Goal: Task Accomplishment & Management: Manage account settings

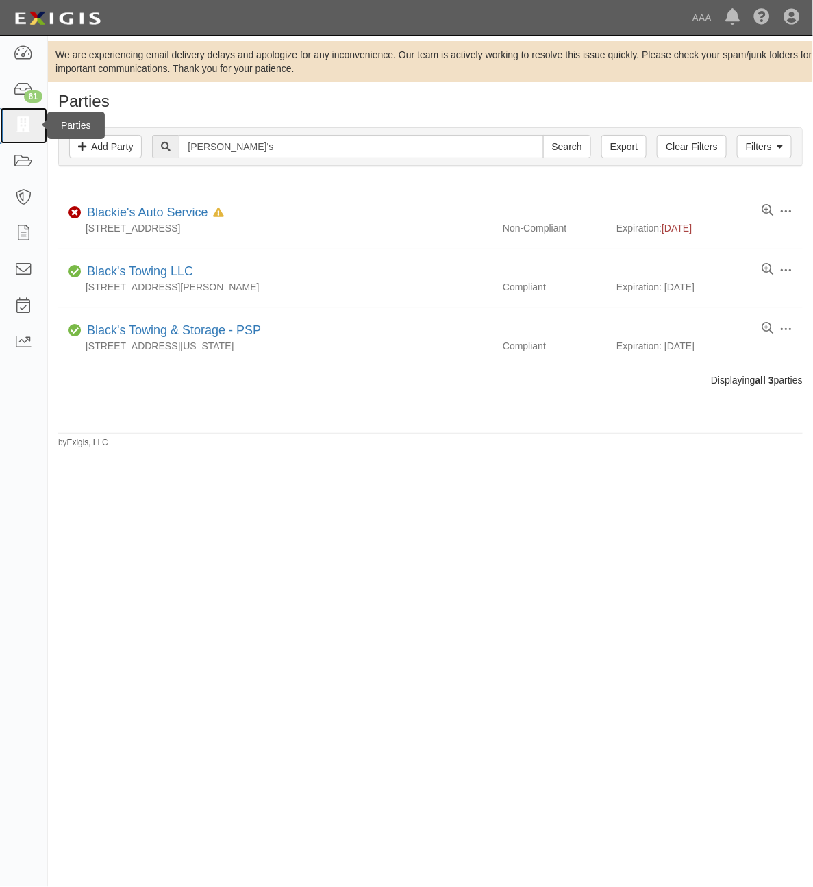
drag, startPoint x: 0, startPoint y: 0, endPoint x: 27, endPoint y: 130, distance: 133.0
click at [27, 130] on icon at bounding box center [23, 126] width 19 height 16
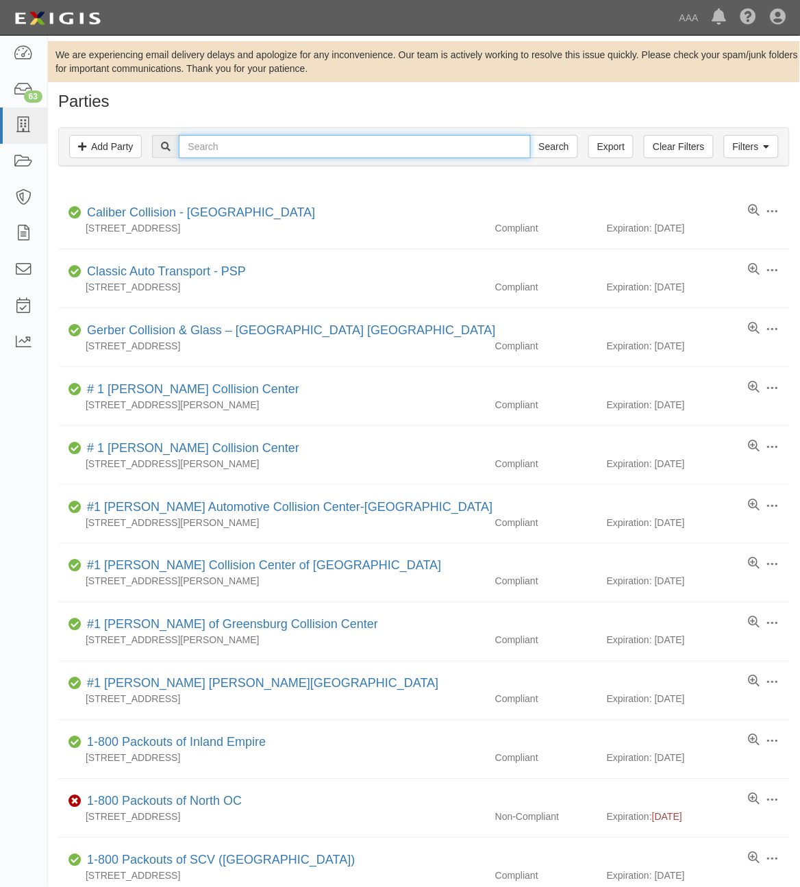
click at [282, 148] on input "text" at bounding box center [354, 146] width 351 height 23
type input "Hattiesburg"
click at [530, 135] on input "Search" at bounding box center [554, 146] width 48 height 23
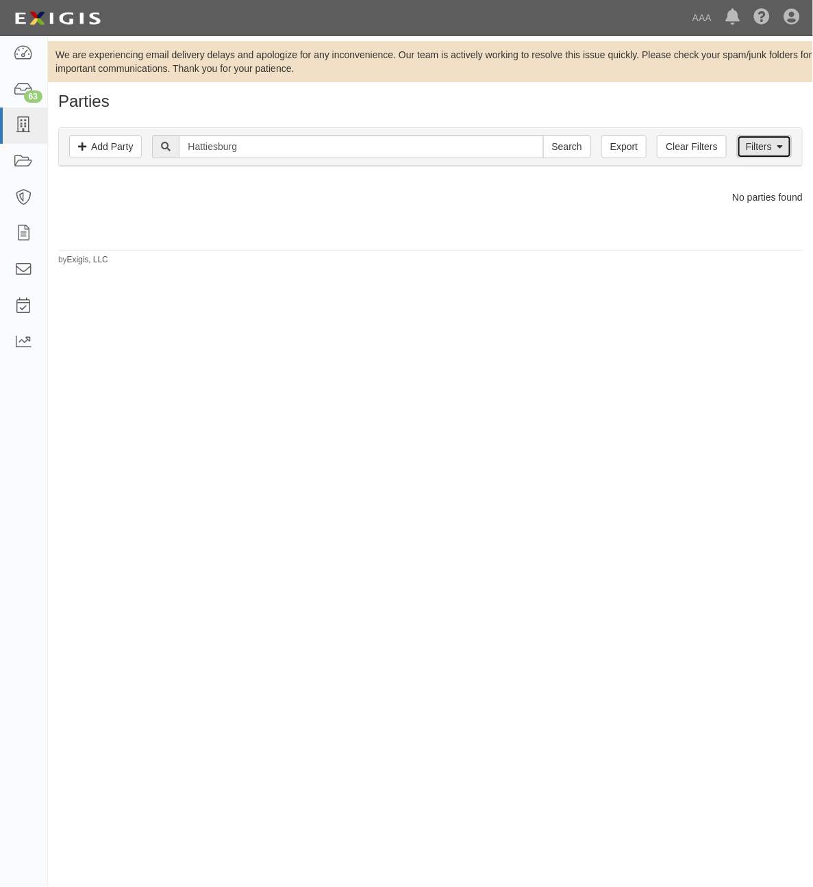
click at [764, 143] on link "Filters" at bounding box center [764, 146] width 55 height 23
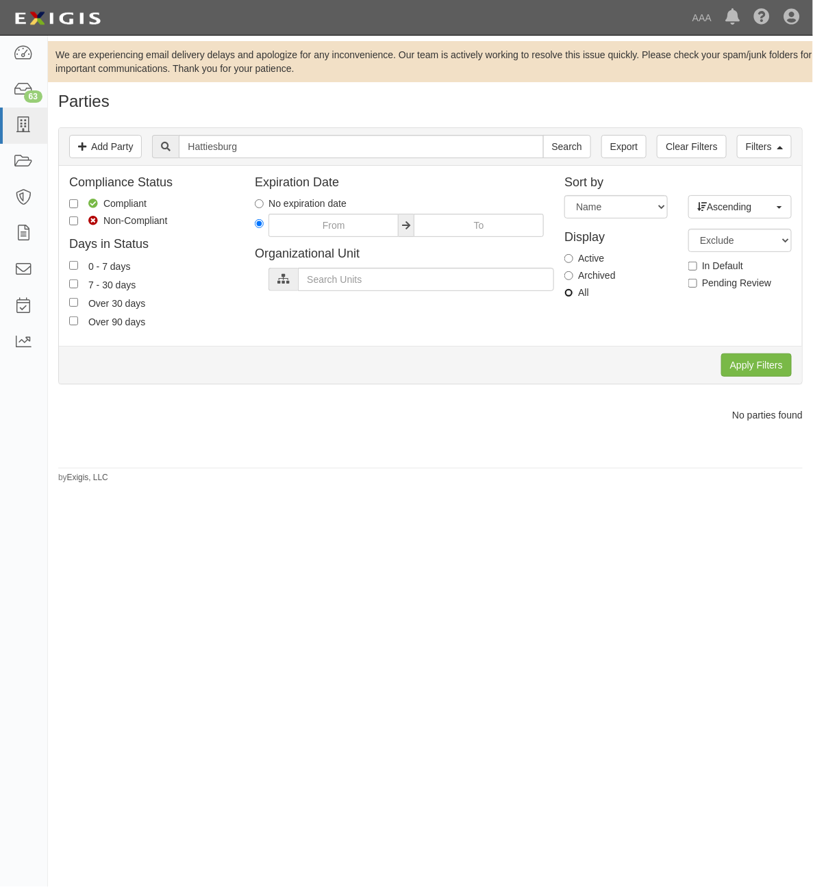
click at [573, 293] on input "All" at bounding box center [569, 292] width 9 height 9
radio input "true"
click at [747, 368] on input "Apply Filters" at bounding box center [756, 365] width 71 height 23
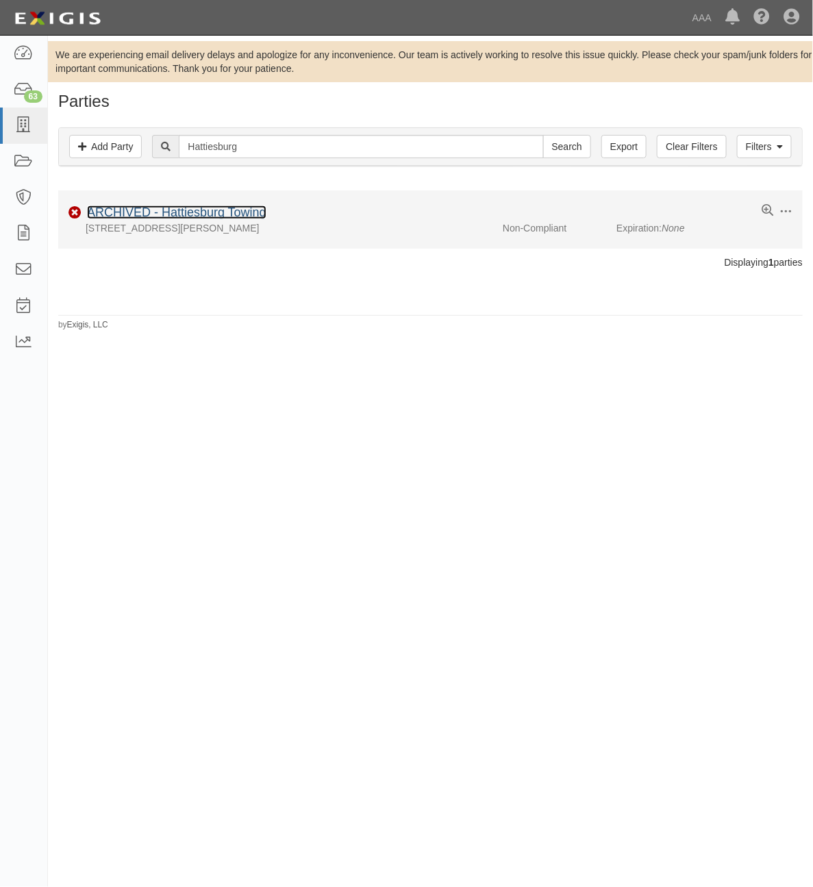
click at [221, 219] on link "ARCHIVED - Hattiesburg Towing" at bounding box center [176, 213] width 179 height 14
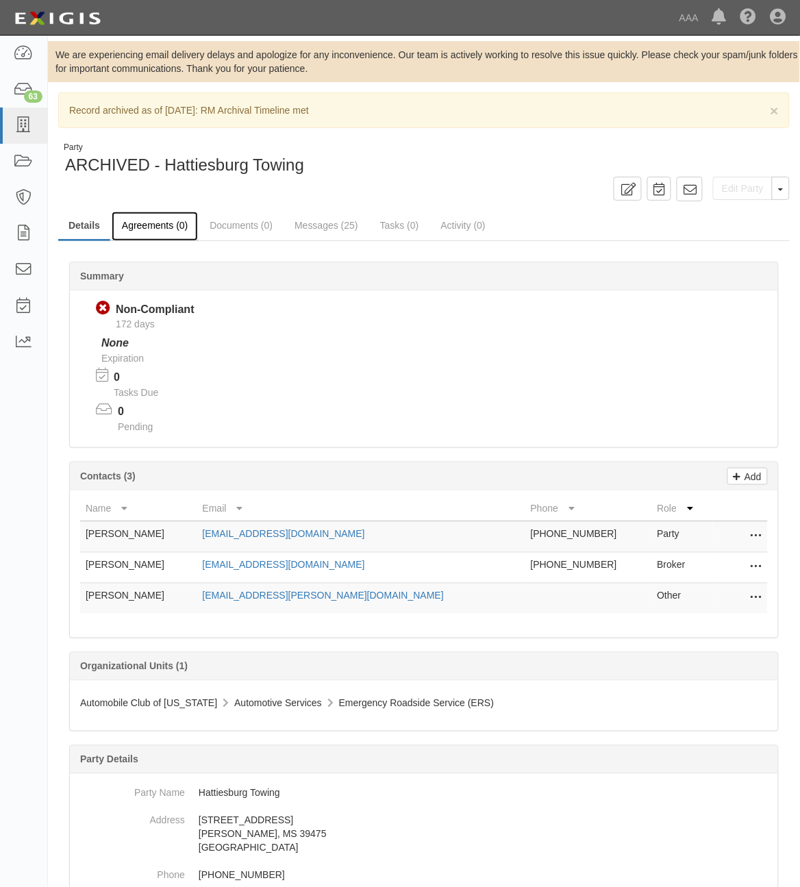
click at [152, 234] on link "Agreements (0)" at bounding box center [155, 226] width 86 height 29
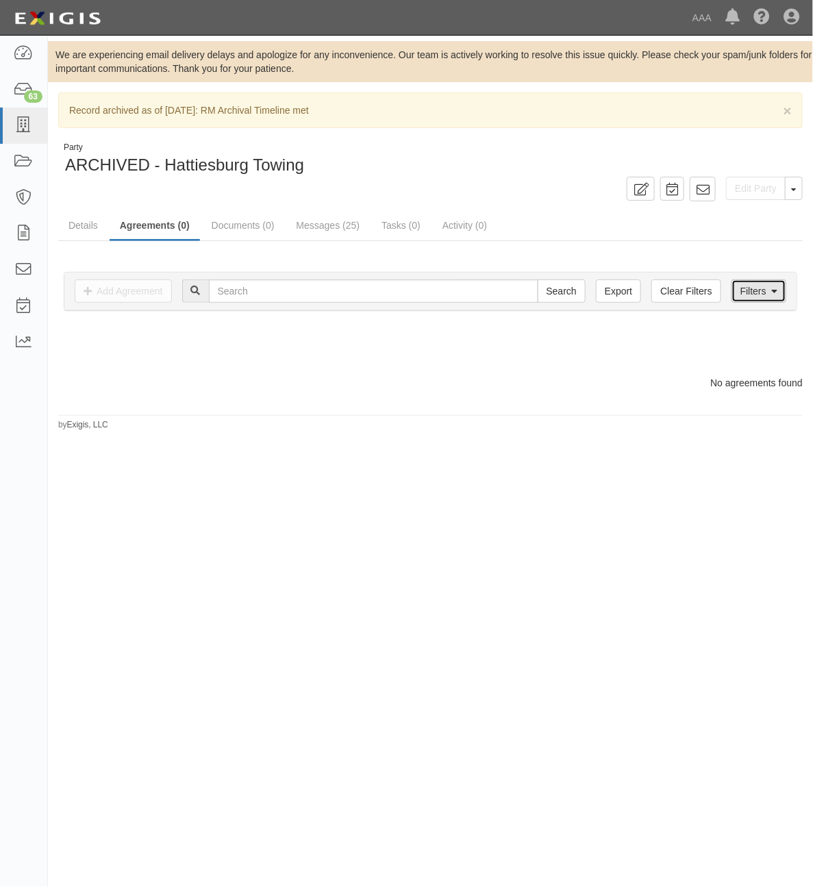
click at [762, 295] on link "Filters" at bounding box center [759, 291] width 55 height 23
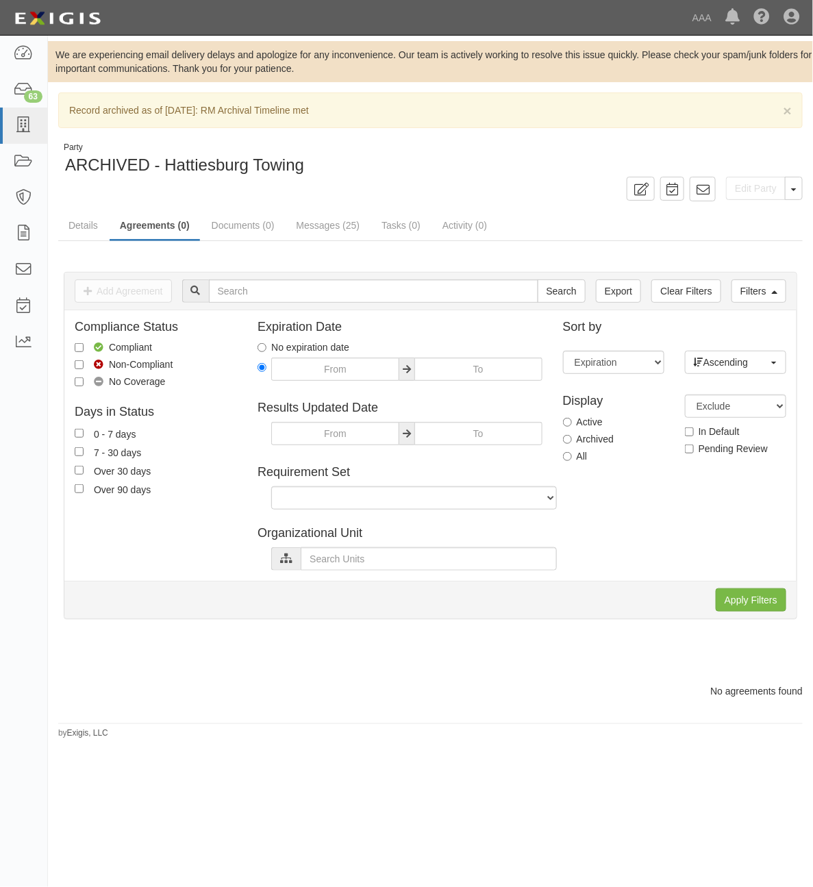
click at [584, 454] on label "All" at bounding box center [575, 456] width 25 height 14
click at [572, 454] on input "All" at bounding box center [567, 456] width 9 height 9
radio input "true"
click at [750, 598] on input "Apply Filters" at bounding box center [751, 600] width 71 height 23
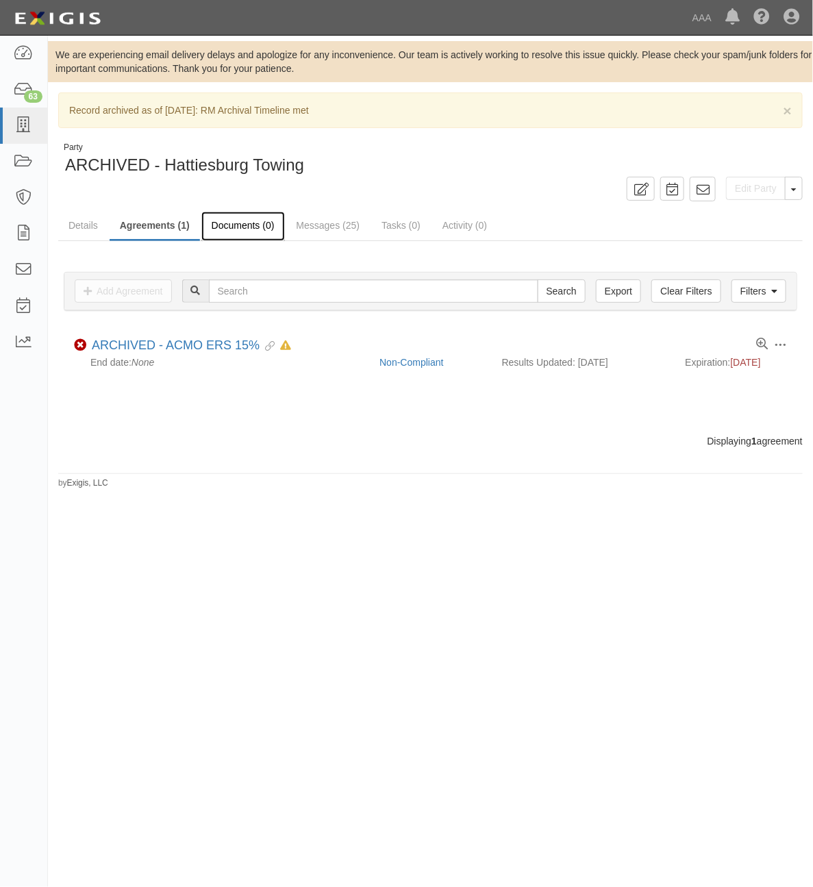
click at [244, 230] on link "Documents (0)" at bounding box center [243, 226] width 84 height 29
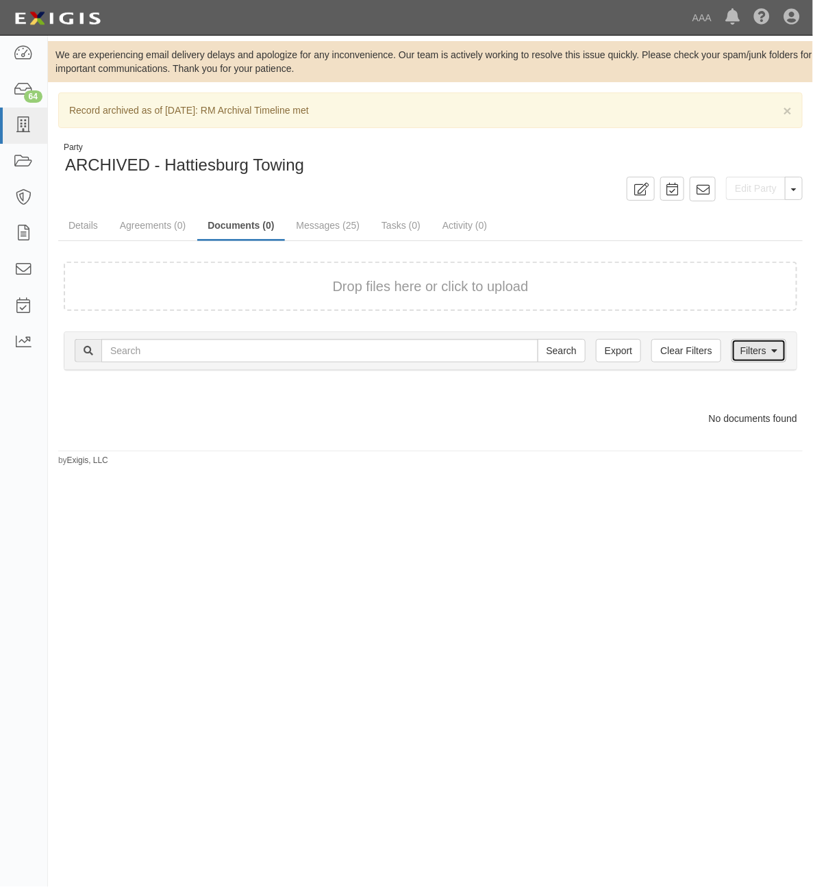
click at [765, 349] on link "Filters" at bounding box center [759, 350] width 55 height 23
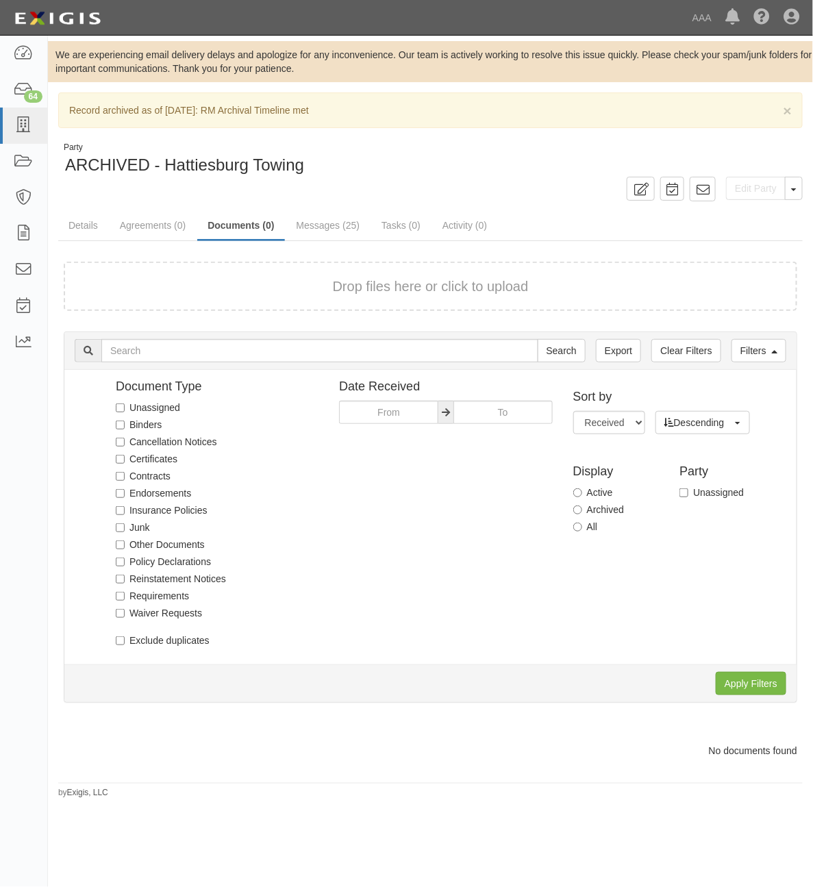
click at [584, 528] on label "All" at bounding box center [585, 527] width 25 height 14
click at [582, 528] on input "All" at bounding box center [577, 527] width 9 height 9
radio input "true"
click at [743, 686] on input "Apply Filters" at bounding box center [751, 683] width 71 height 23
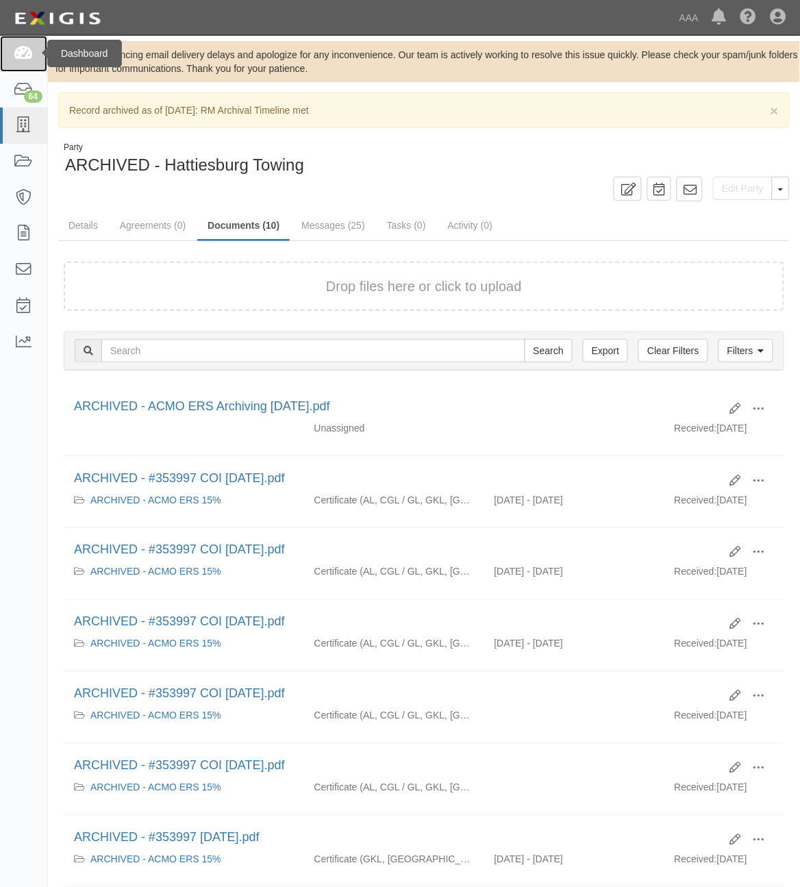
click at [27, 57] on icon at bounding box center [23, 54] width 19 height 16
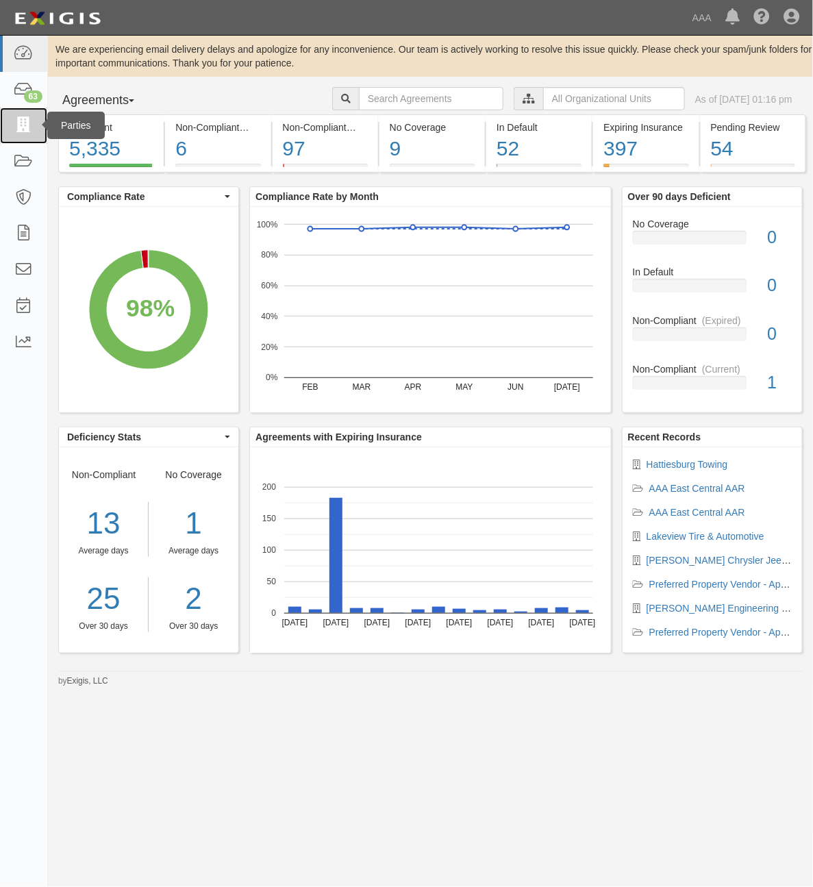
click at [25, 121] on icon at bounding box center [23, 126] width 19 height 16
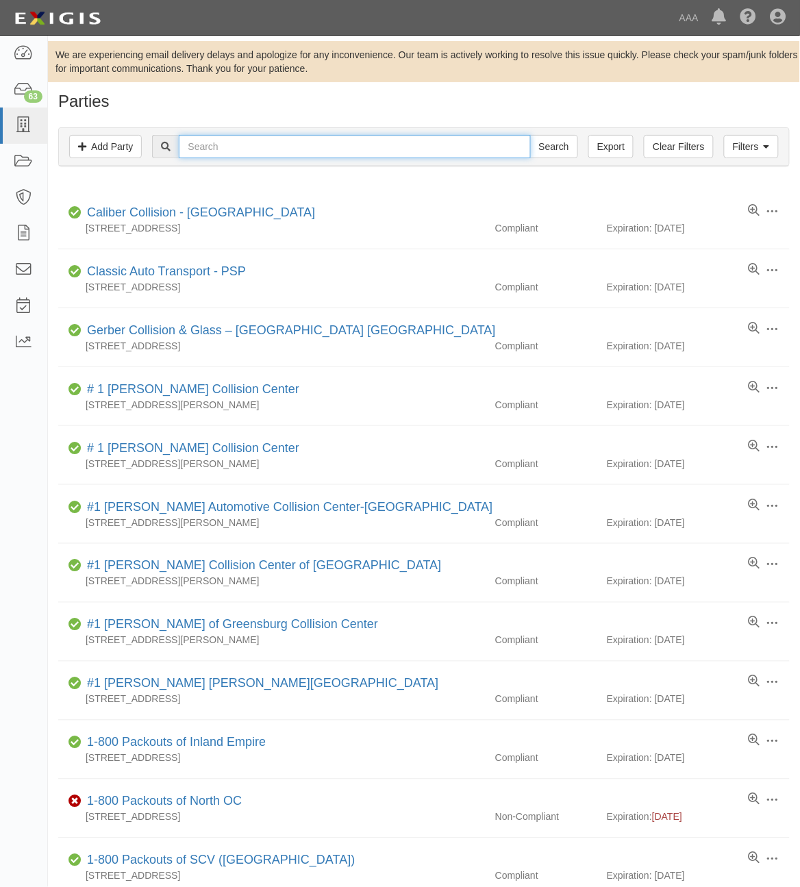
click at [290, 152] on input "text" at bounding box center [354, 146] width 351 height 23
paste input "CC113301"
type input "CC113301"
click at [554, 147] on input "Search" at bounding box center [554, 146] width 48 height 23
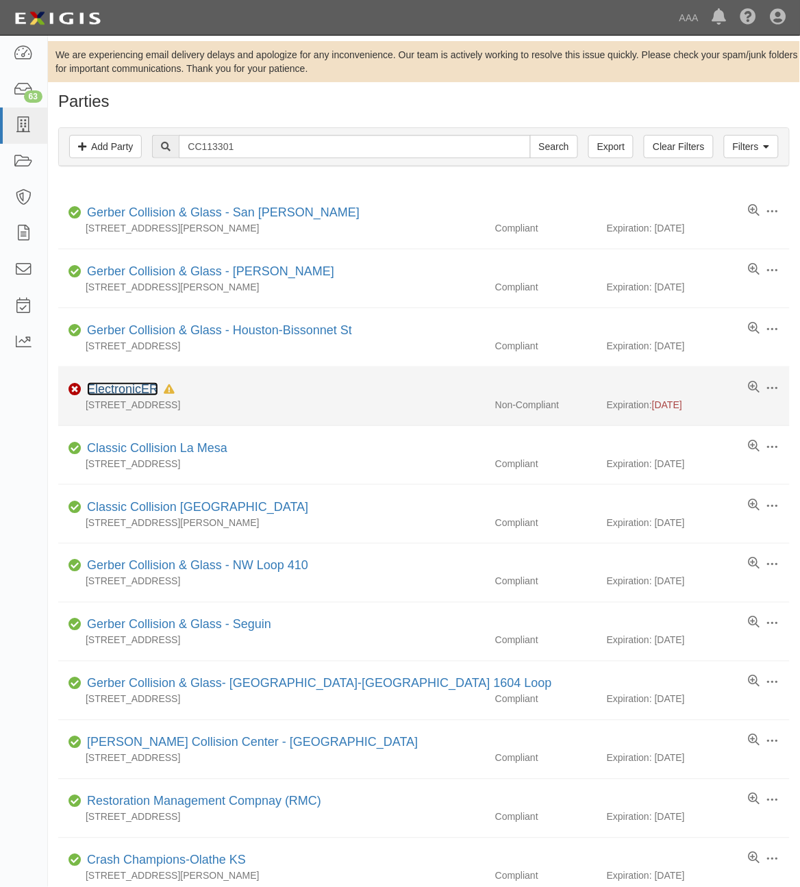
click at [129, 396] on link "ElectronicER" at bounding box center [122, 389] width 71 height 14
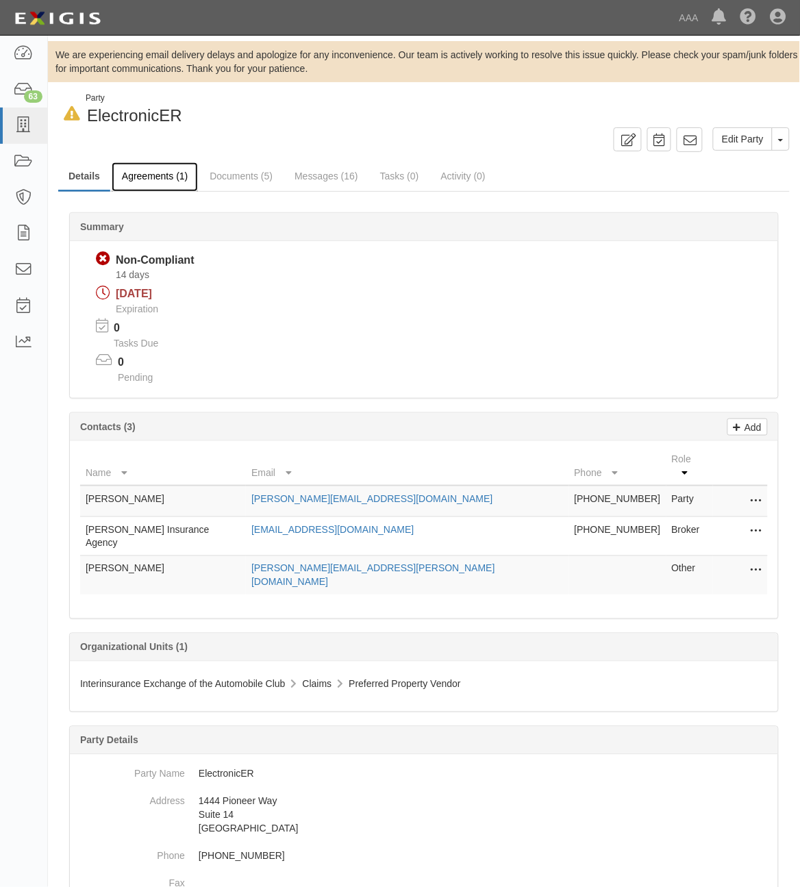
click at [170, 179] on link "Agreements (1)" at bounding box center [155, 176] width 86 height 29
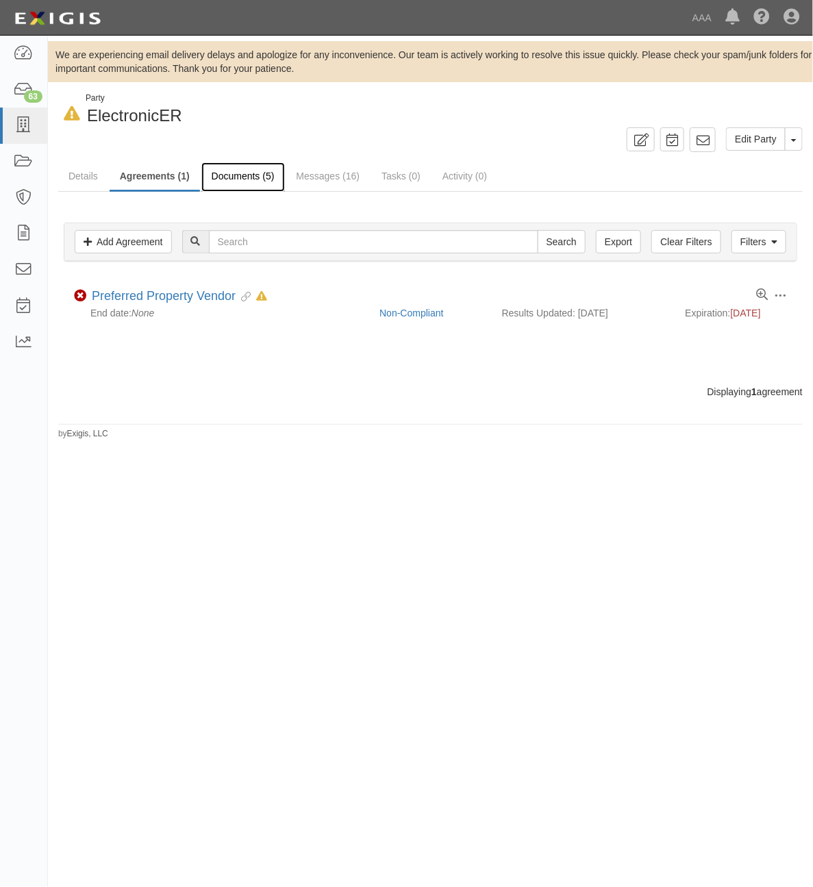
click at [260, 185] on link "Documents (5)" at bounding box center [243, 176] width 84 height 29
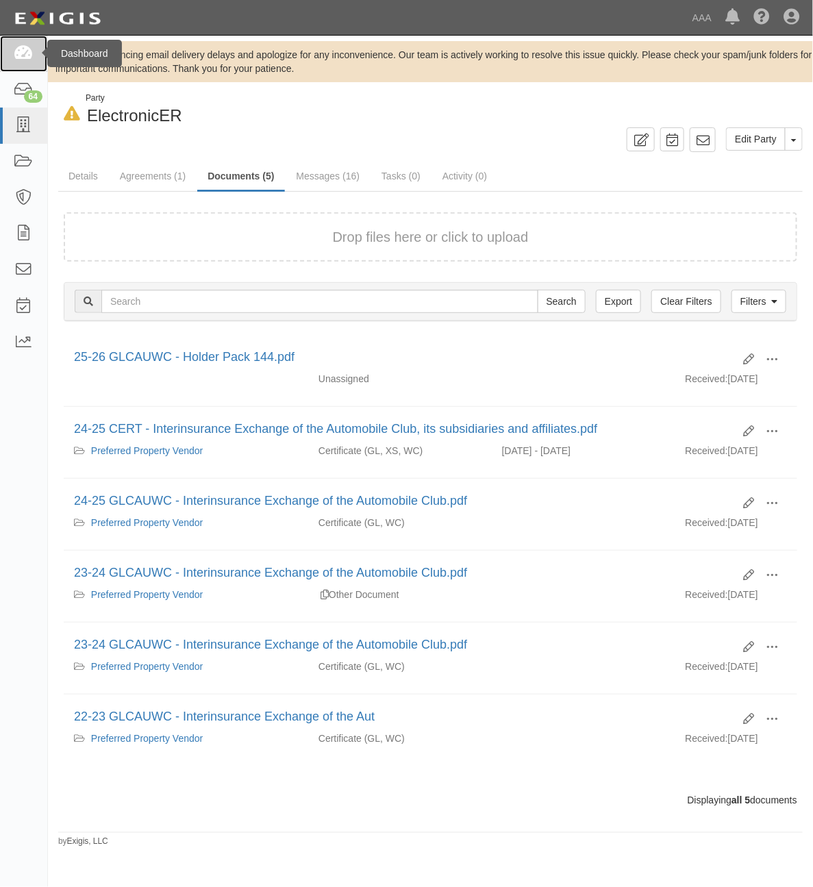
click at [18, 46] on icon at bounding box center [23, 54] width 19 height 16
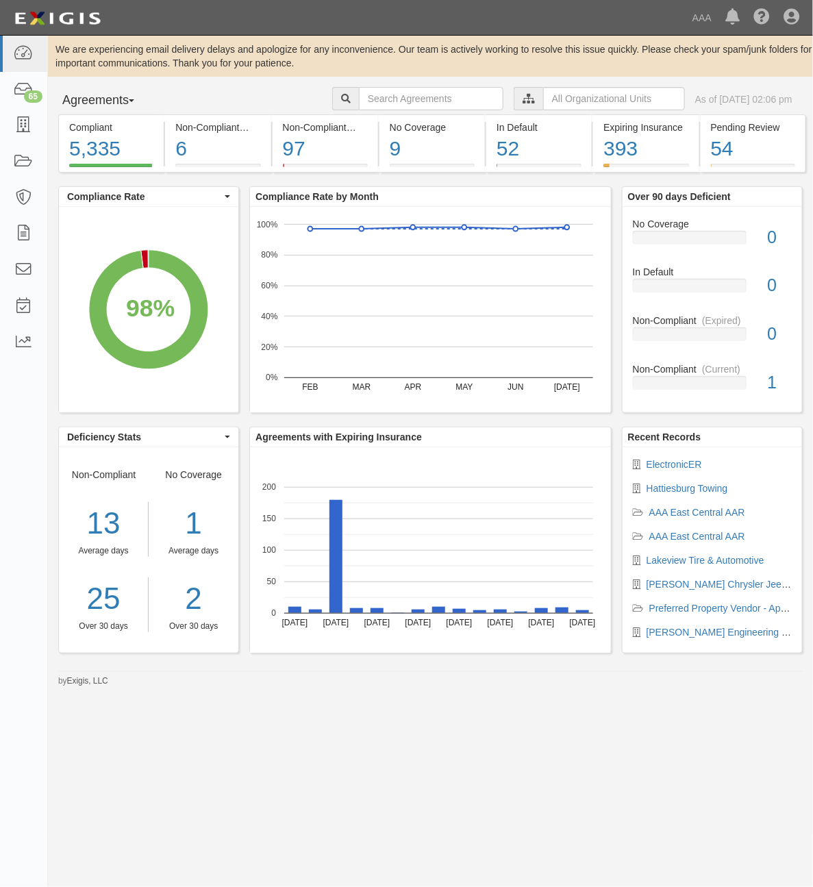
click at [486, 646] on div "Agreements with Expiring Insurance Aug 30 Sep 1 Sep 3 Sep 5 Sep 7 Sep 9 Sep 11 …" at bounding box center [430, 547] width 383 height 240
click at [24, 55] on icon at bounding box center [23, 54] width 19 height 16
click at [22, 47] on icon at bounding box center [23, 54] width 19 height 16
click at [28, 128] on icon at bounding box center [23, 126] width 19 height 16
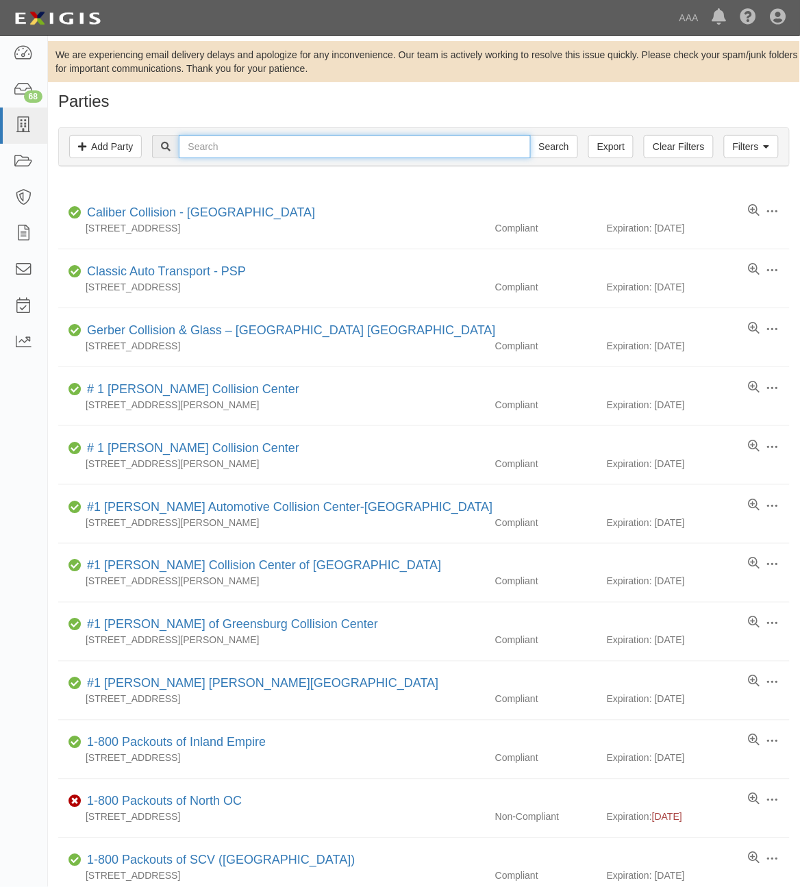
click at [223, 146] on input "text" at bounding box center [354, 146] width 351 height 23
type input "Hattiesburg"
click at [530, 135] on input "Search" at bounding box center [554, 146] width 48 height 23
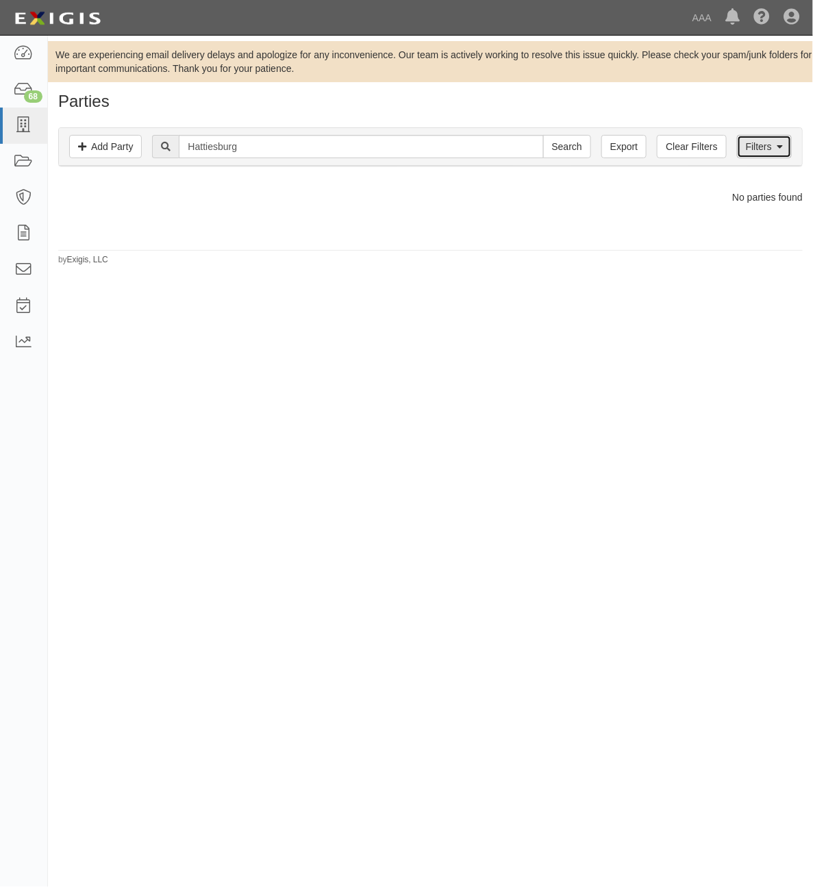
click at [762, 141] on link "Filters" at bounding box center [764, 146] width 55 height 23
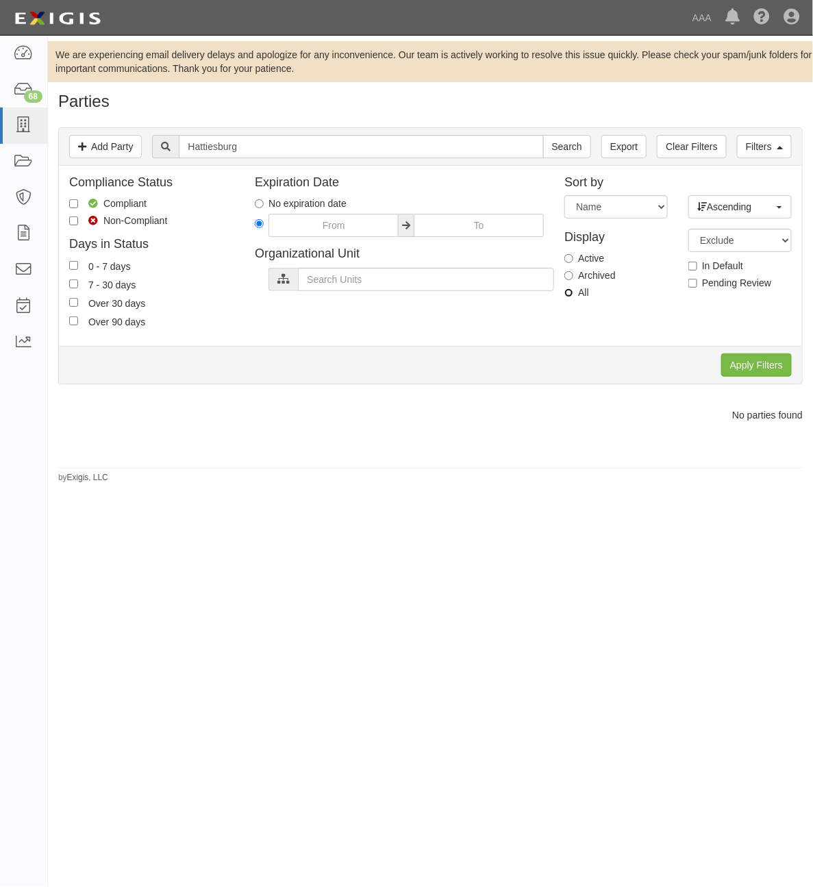
click at [573, 292] on input "All" at bounding box center [569, 292] width 9 height 9
radio input "true"
click at [754, 364] on input "Apply Filters" at bounding box center [756, 365] width 71 height 23
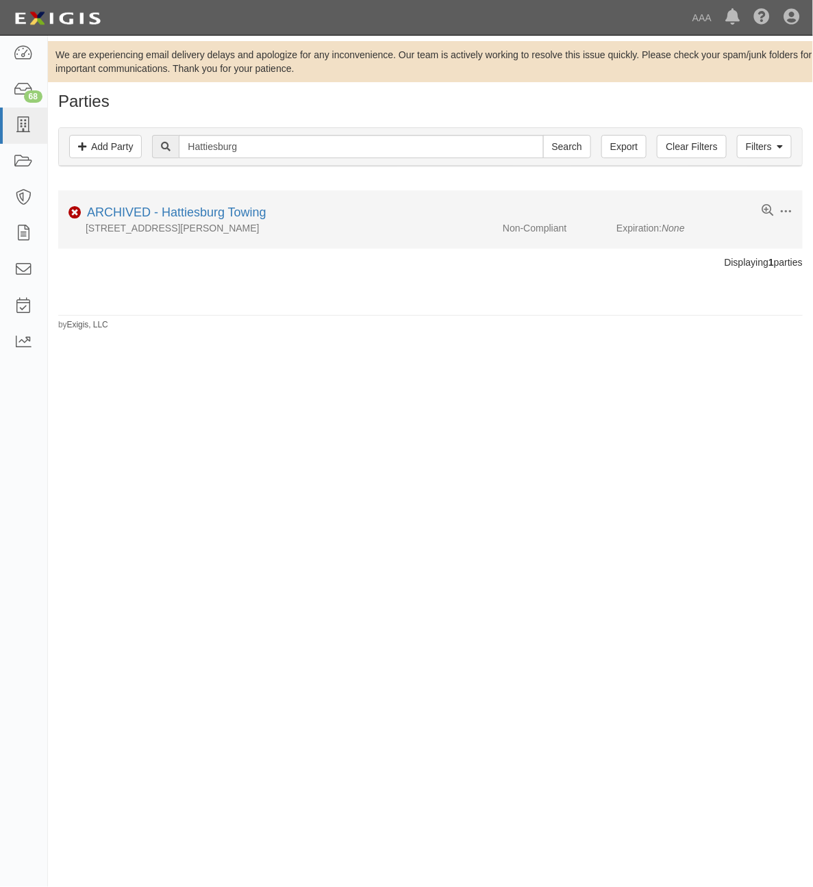
click at [214, 203] on li "Edit Log activity Add task Send message Unarchive Non-Compliant ARCHIVED - Hatt…" at bounding box center [430, 219] width 745 height 58
click at [197, 216] on link "ARCHIVED - Hattiesburg Towing" at bounding box center [176, 213] width 179 height 14
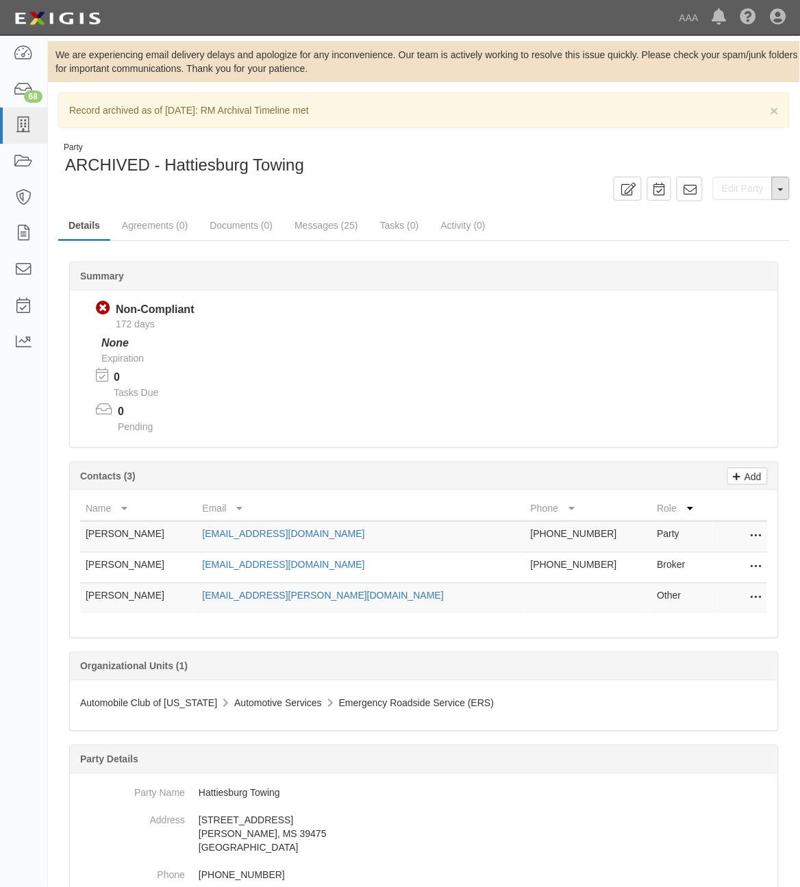
click at [775, 190] on button "Toggle Party Dropdown" at bounding box center [781, 188] width 18 height 23
click at [731, 235] on button "Unarchive Party" at bounding box center [735, 233] width 108 height 21
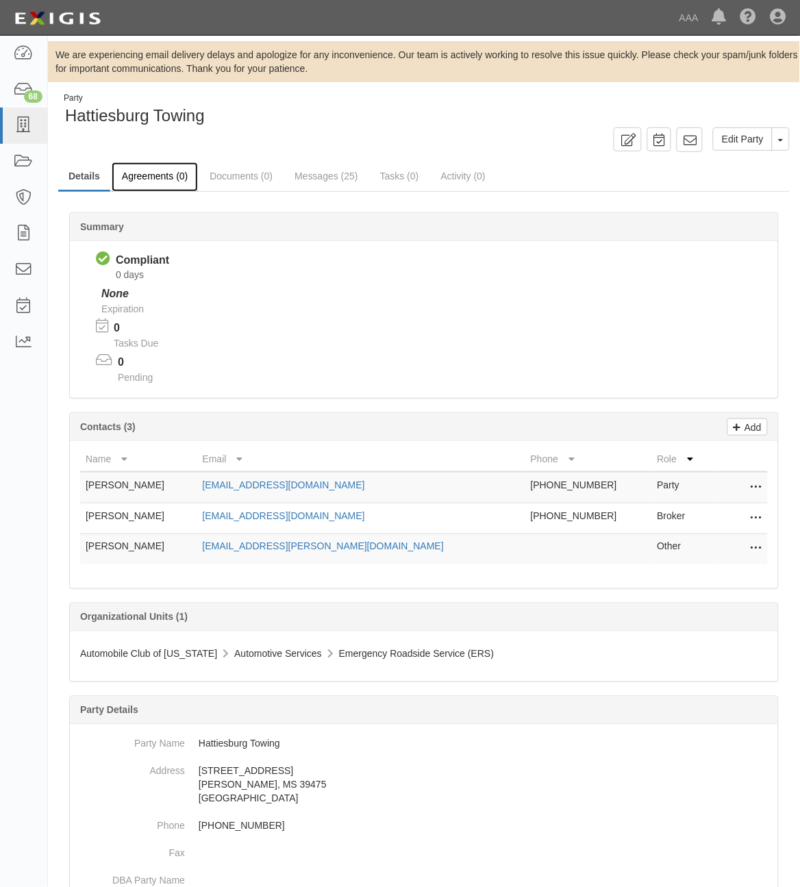
click at [148, 182] on link "Agreements (0)" at bounding box center [155, 176] width 86 height 29
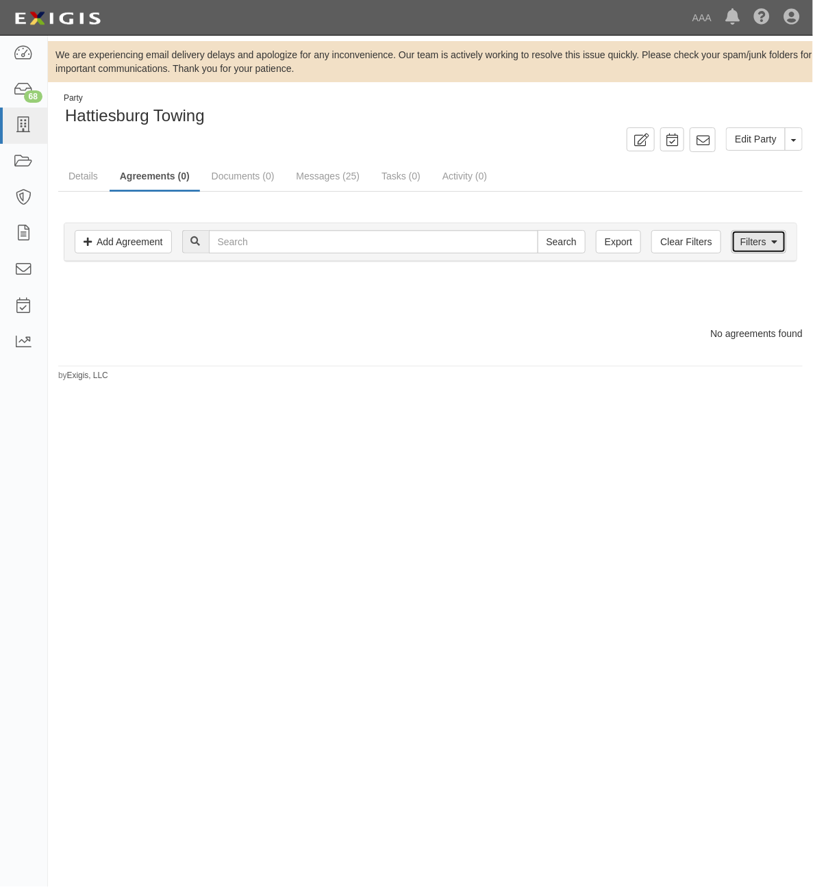
click at [773, 247] on icon at bounding box center [774, 243] width 6 height 10
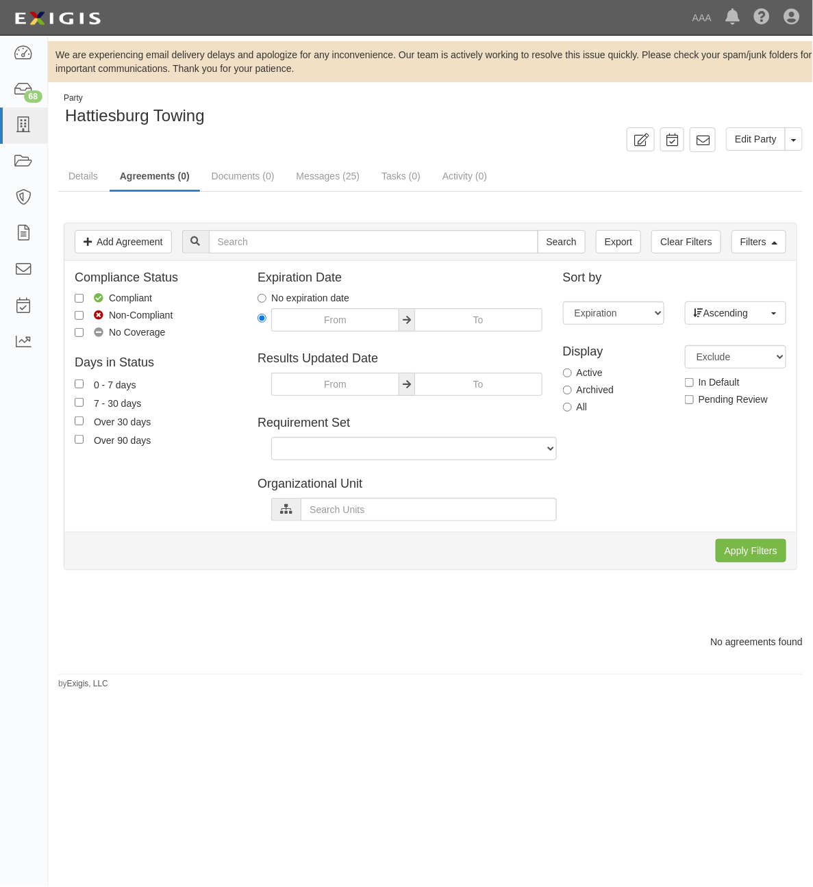
click at [573, 408] on label "All" at bounding box center [575, 407] width 25 height 14
click at [572, 408] on input "All" at bounding box center [567, 407] width 9 height 9
radio input "true"
click at [742, 548] on input "Apply Filters" at bounding box center [751, 550] width 71 height 23
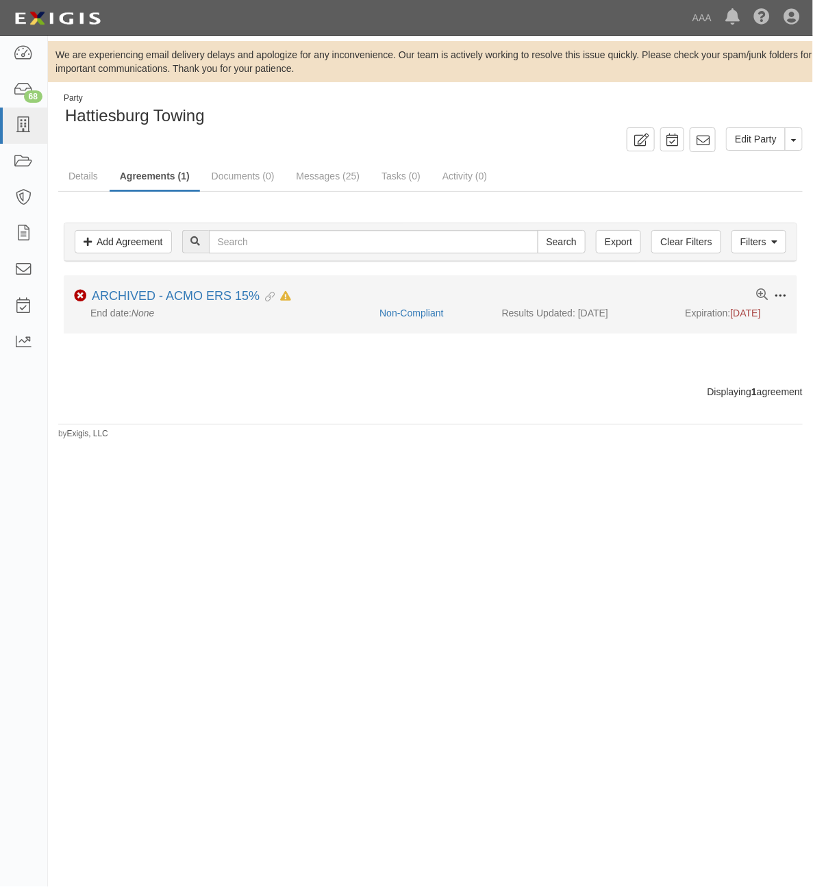
click at [778, 293] on span at bounding box center [780, 296] width 12 height 12
click at [710, 391] on button "Unarchive" at bounding box center [716, 393] width 108 height 25
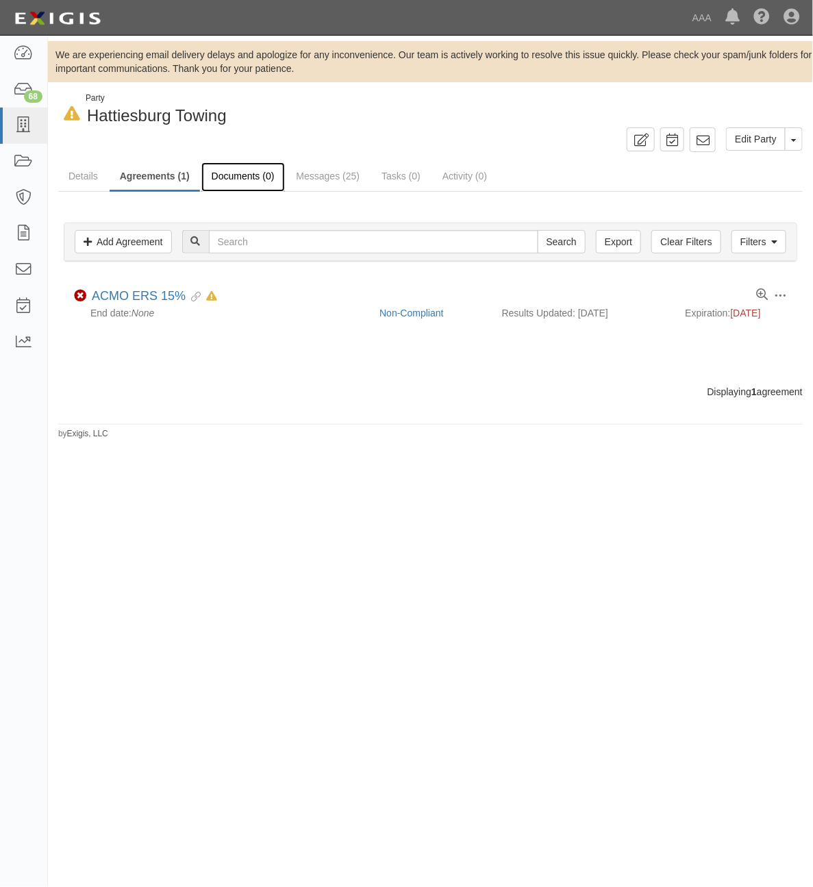
click at [244, 180] on link "Documents (0)" at bounding box center [243, 176] width 84 height 29
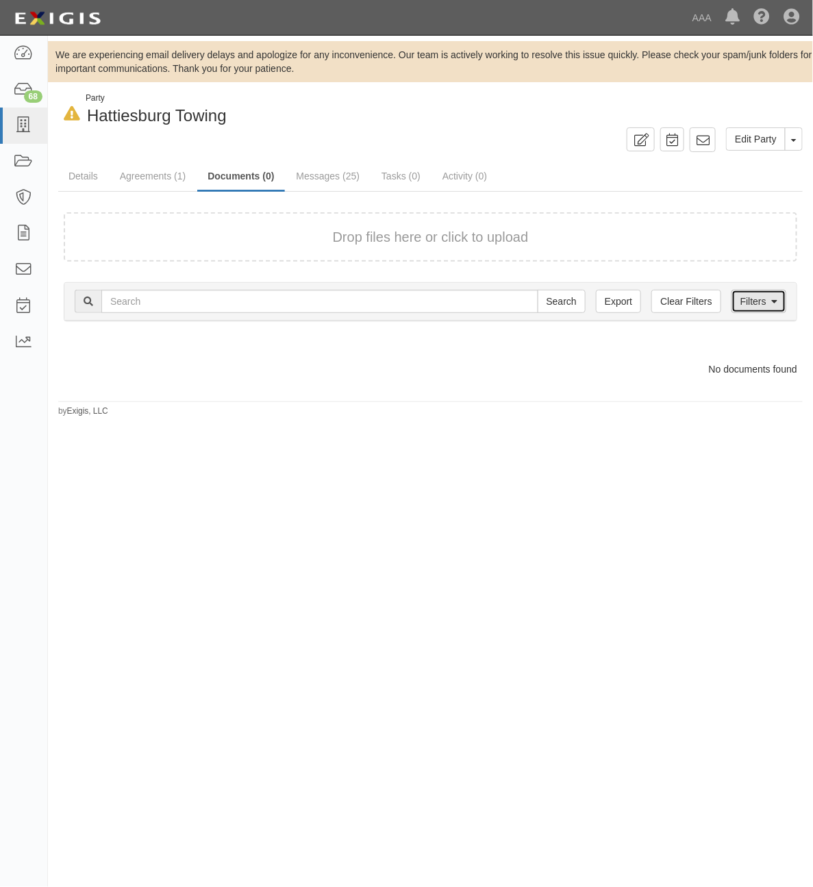
click at [763, 300] on link "Filters" at bounding box center [759, 301] width 55 height 23
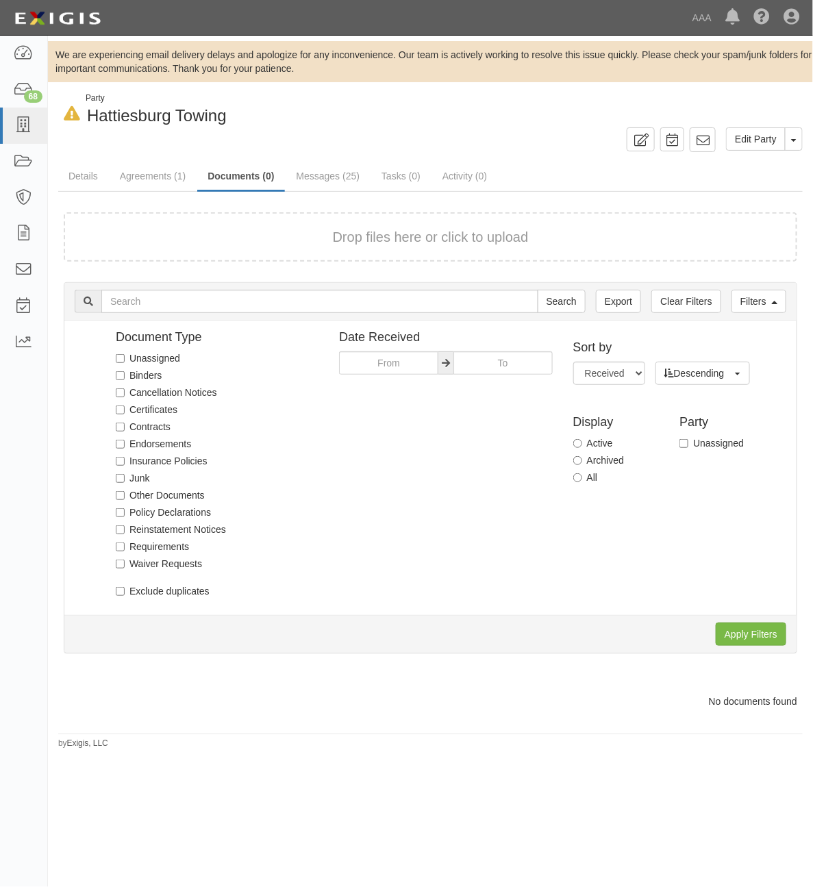
click at [584, 480] on label "All" at bounding box center [585, 478] width 25 height 14
click at [582, 480] on input "All" at bounding box center [577, 477] width 9 height 9
radio input "true"
click at [741, 634] on input "Apply Filters" at bounding box center [751, 634] width 71 height 23
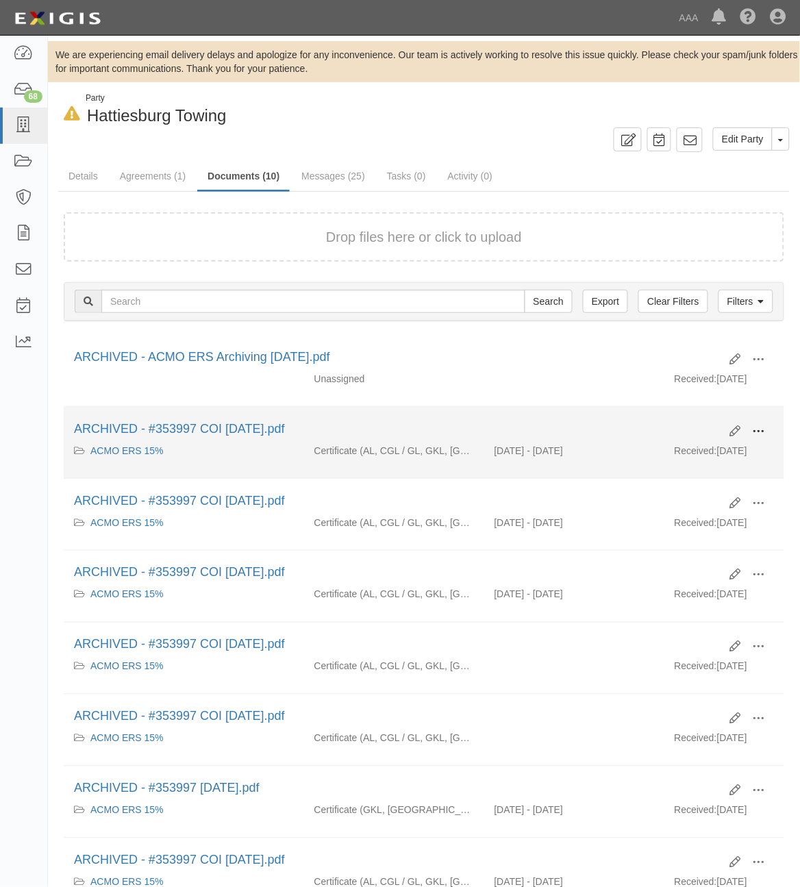
click at [762, 428] on span at bounding box center [759, 431] width 12 height 12
click at [697, 494] on link "Unarchive" at bounding box center [693, 495] width 108 height 25
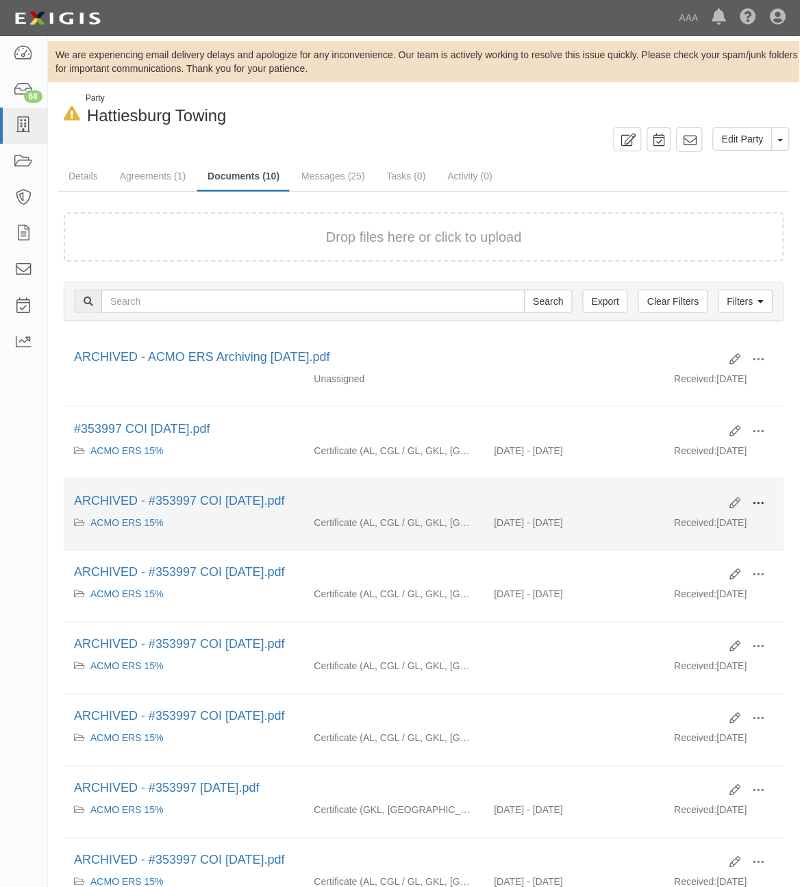
click at [766, 501] on button at bounding box center [759, 504] width 30 height 23
click at [695, 564] on link "Unarchive" at bounding box center [693, 567] width 108 height 25
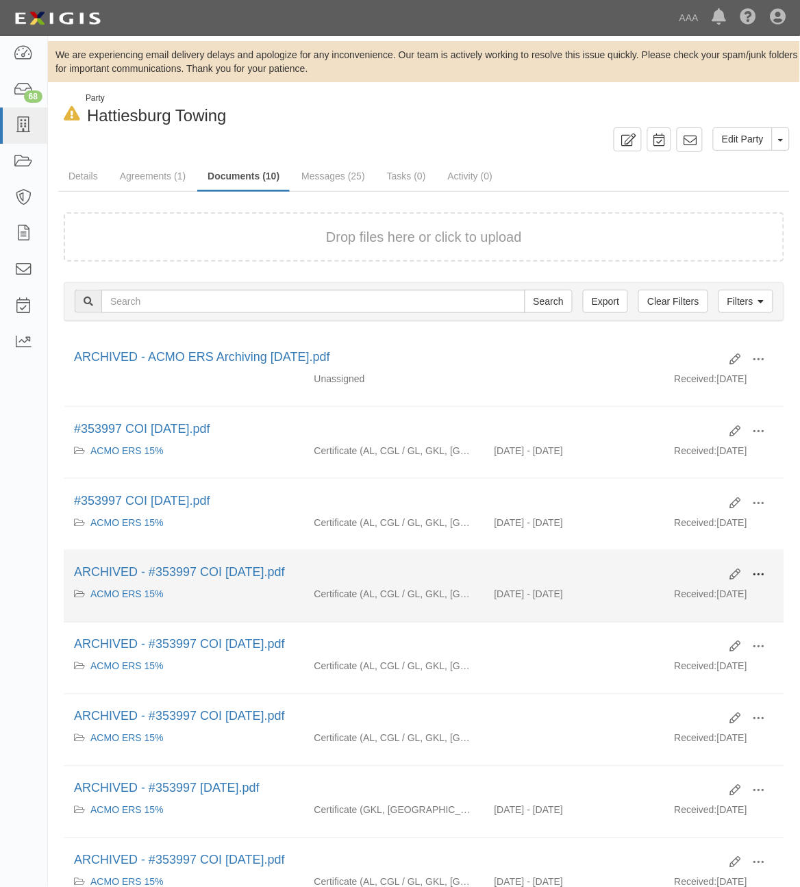
click at [759, 575] on span at bounding box center [759, 575] width 12 height 12
click at [692, 646] on link "Unarchive" at bounding box center [693, 639] width 108 height 25
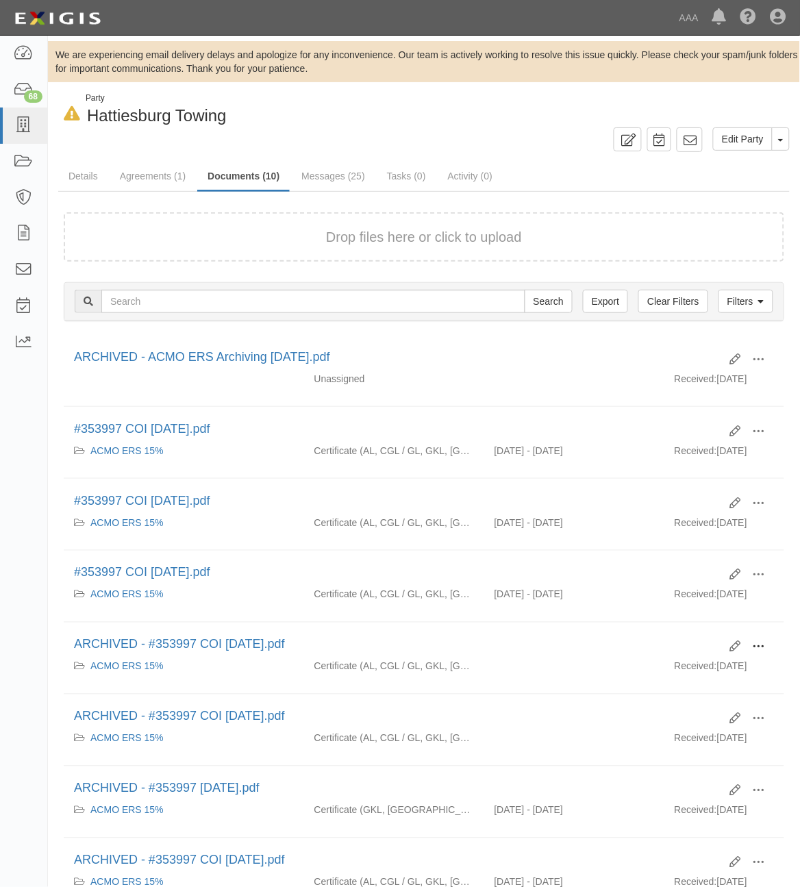
click at [766, 652] on button at bounding box center [759, 647] width 30 height 23
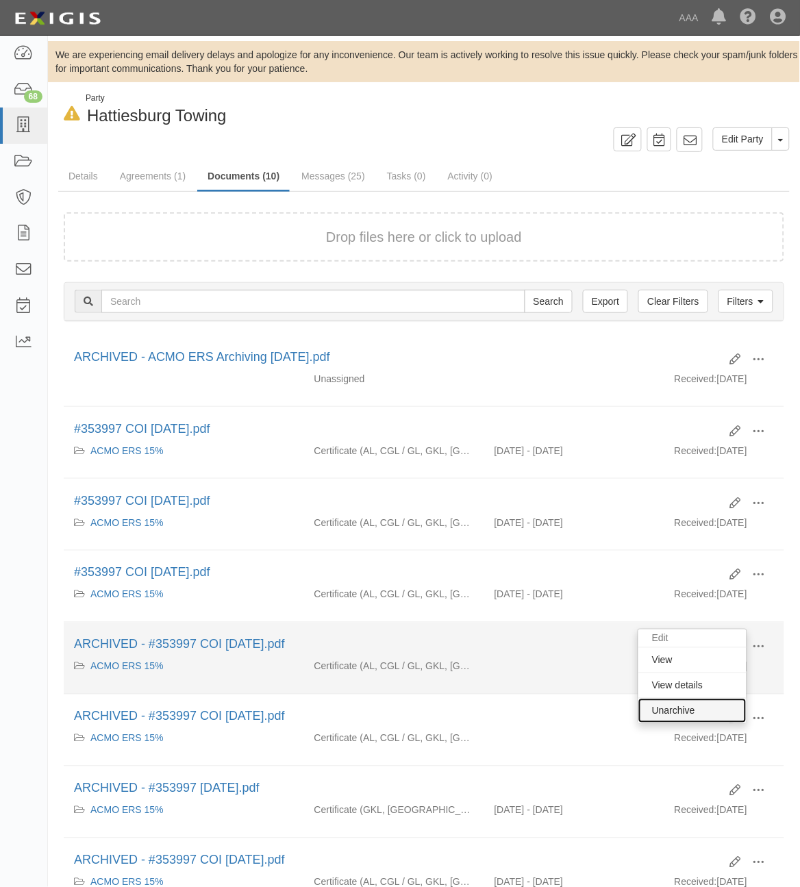
click at [687, 723] on link "Unarchive" at bounding box center [693, 711] width 108 height 25
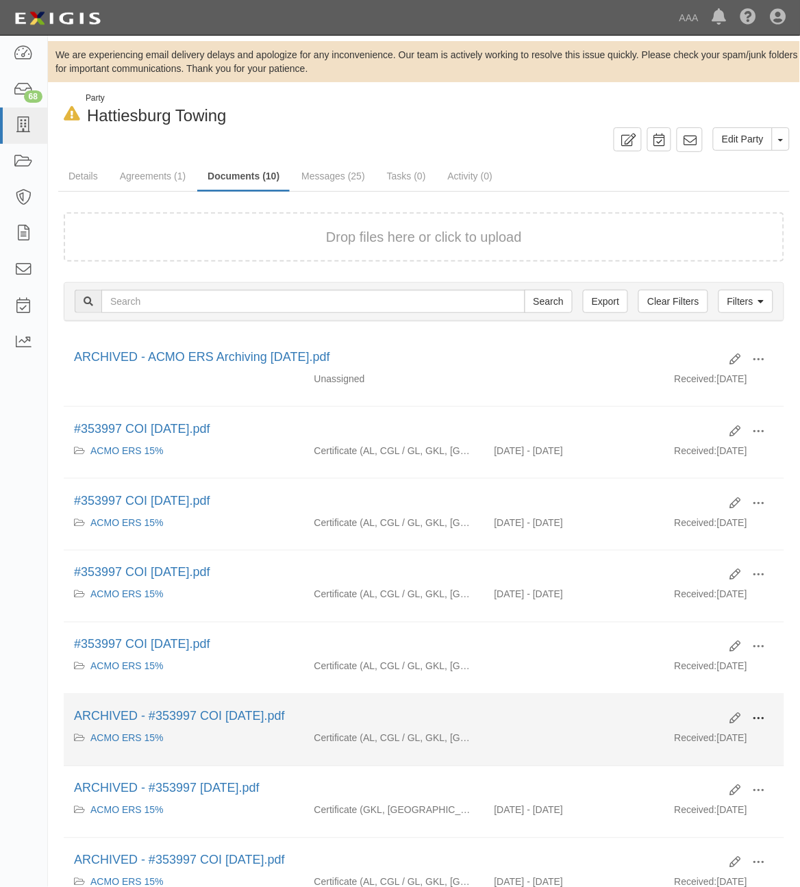
click at [757, 717] on span at bounding box center [759, 719] width 12 height 12
click at [683, 785] on link "Unarchive" at bounding box center [693, 783] width 108 height 25
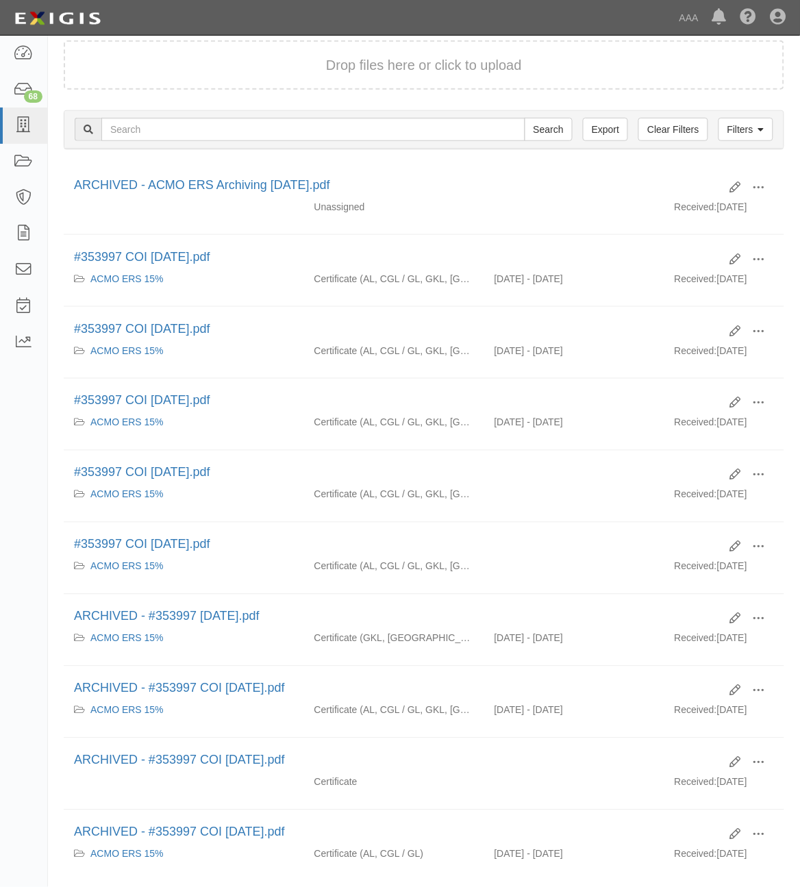
scroll to position [172, 0]
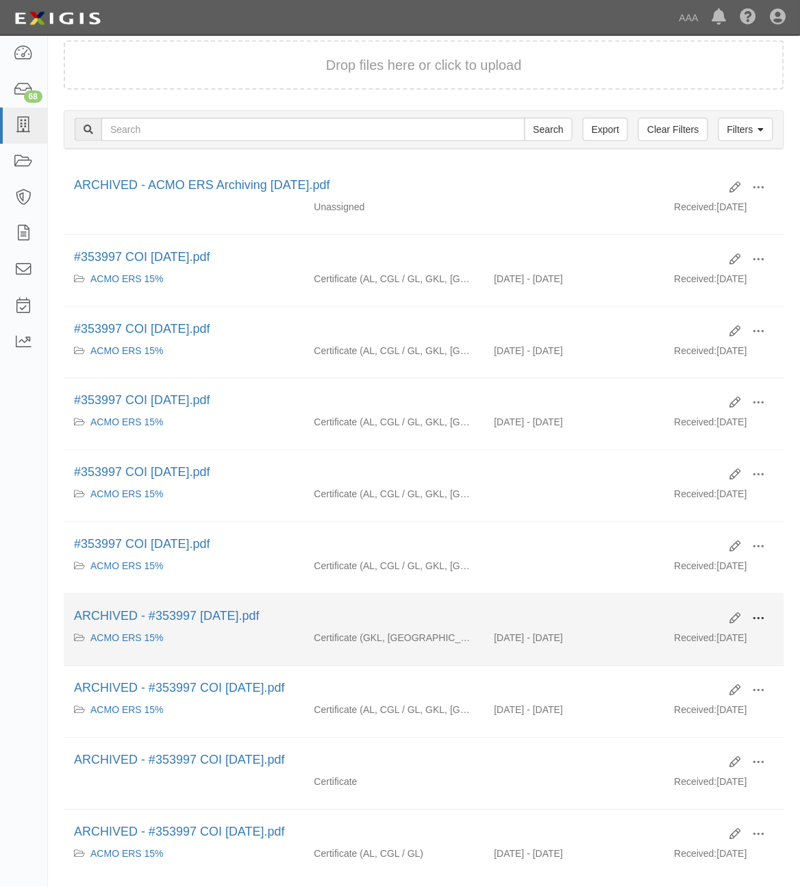
click at [758, 622] on span at bounding box center [759, 619] width 12 height 12
click at [701, 678] on link "Unarchive" at bounding box center [693, 683] width 108 height 25
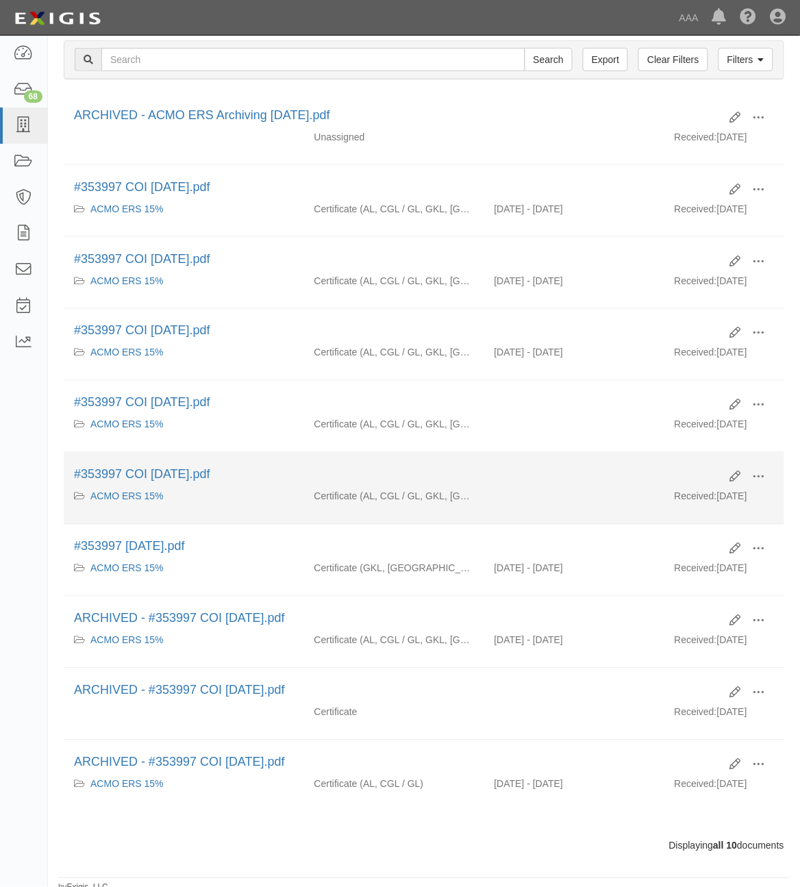
scroll to position [253, 0]
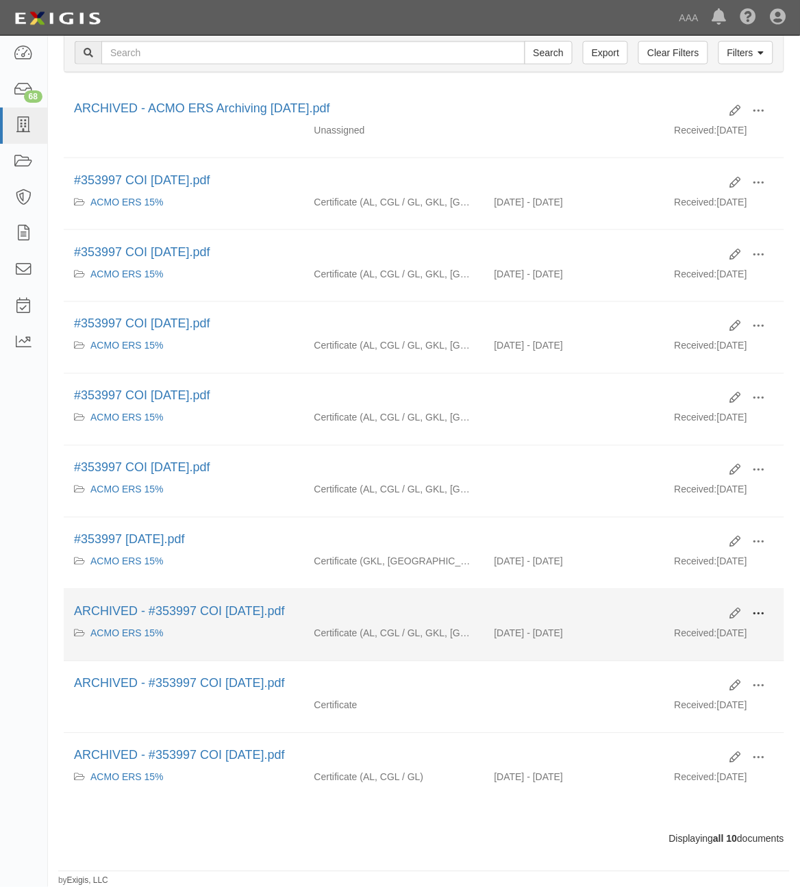
click at [755, 612] on span at bounding box center [759, 614] width 12 height 12
click at [682, 680] on link "Unarchive" at bounding box center [693, 678] width 108 height 25
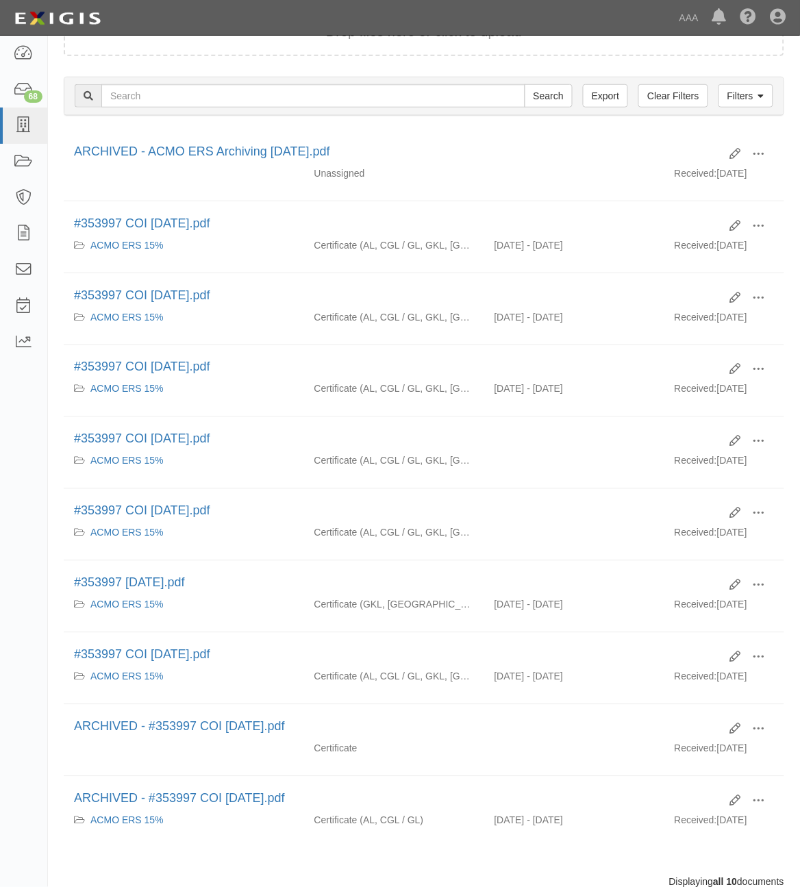
scroll to position [253, 0]
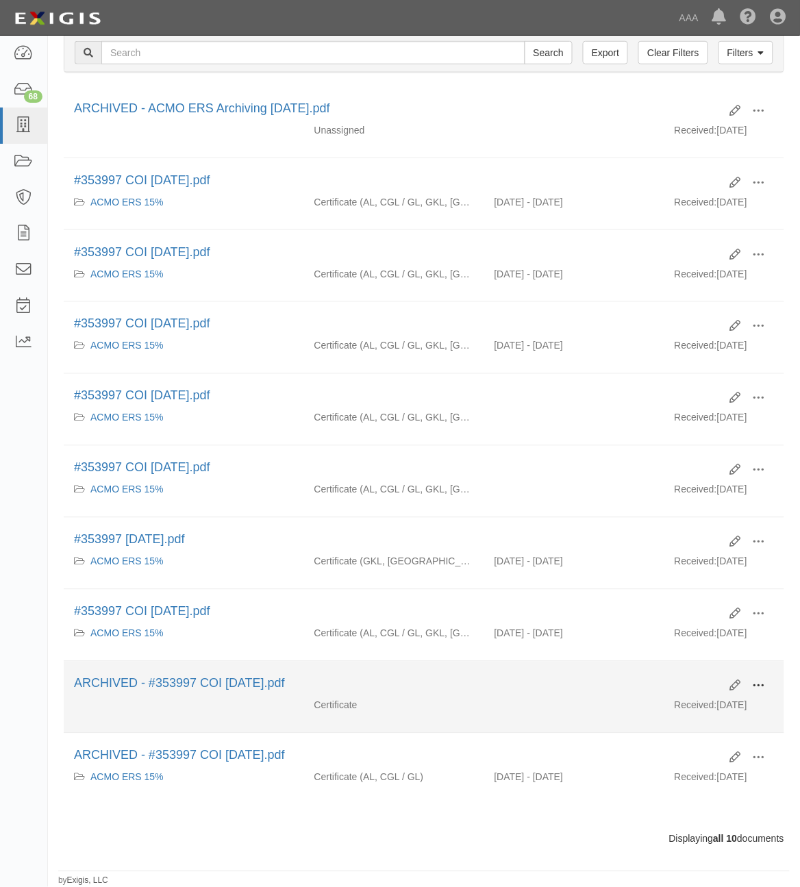
click at [764, 685] on span at bounding box center [759, 686] width 12 height 12
click at [689, 747] on link "Unarchive" at bounding box center [693, 750] width 108 height 25
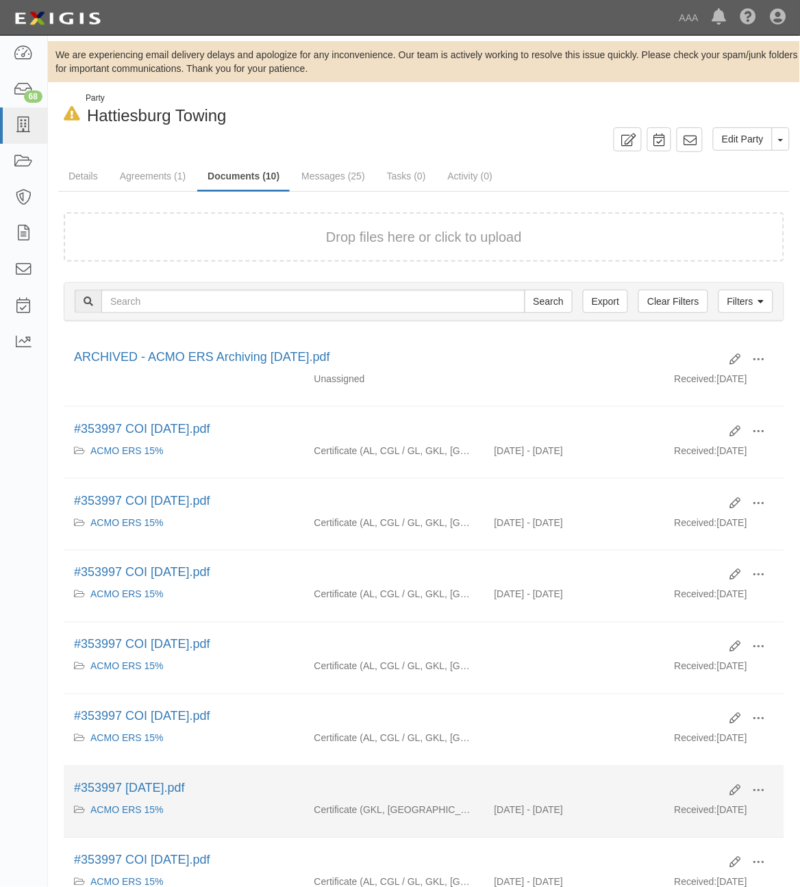
scroll to position [253, 0]
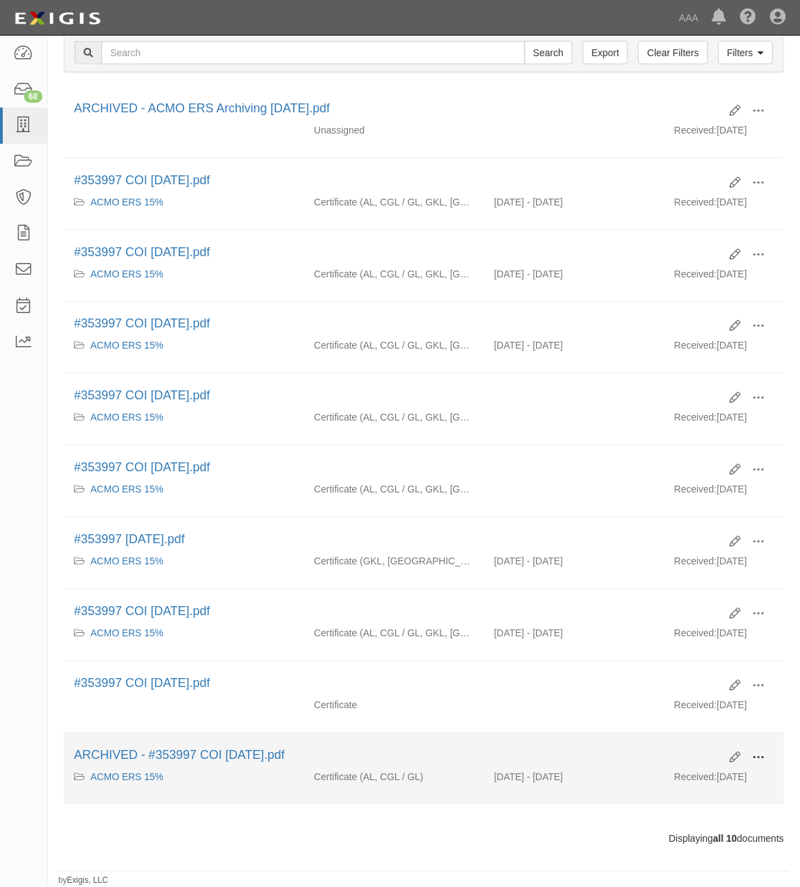
click at [767, 758] on button at bounding box center [759, 758] width 30 height 23
click at [693, 817] on link "Unarchive" at bounding box center [693, 822] width 108 height 25
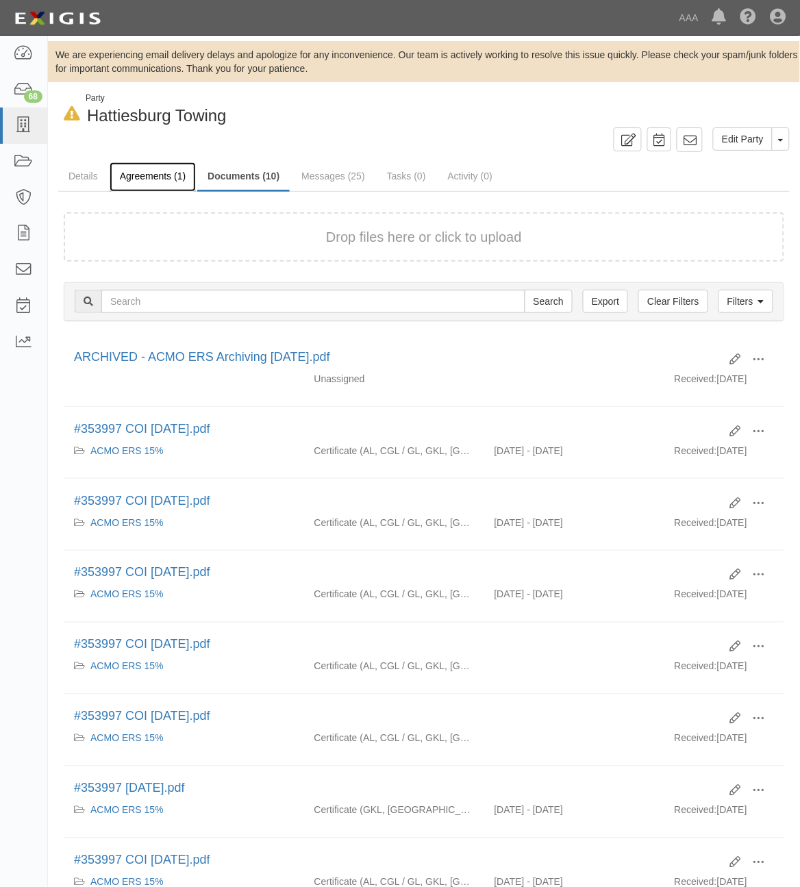
click at [151, 175] on link "Agreements (1)" at bounding box center [153, 176] width 86 height 29
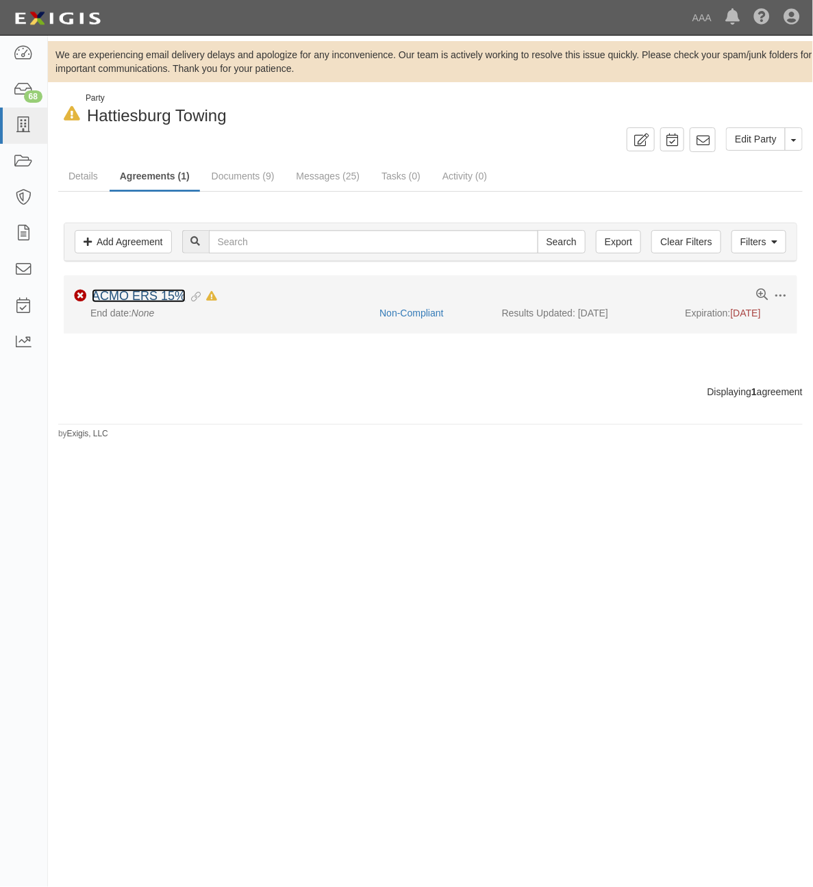
click at [138, 297] on link "ACMO ERS 15%" at bounding box center [139, 296] width 94 height 14
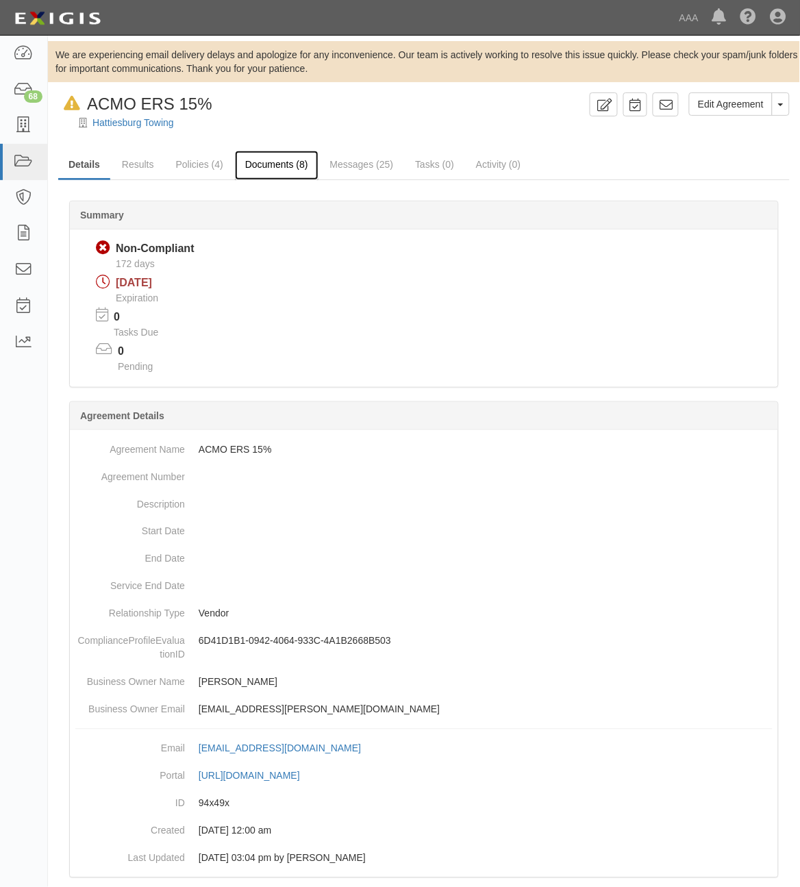
click at [284, 173] on link "Documents (8)" at bounding box center [277, 165] width 84 height 29
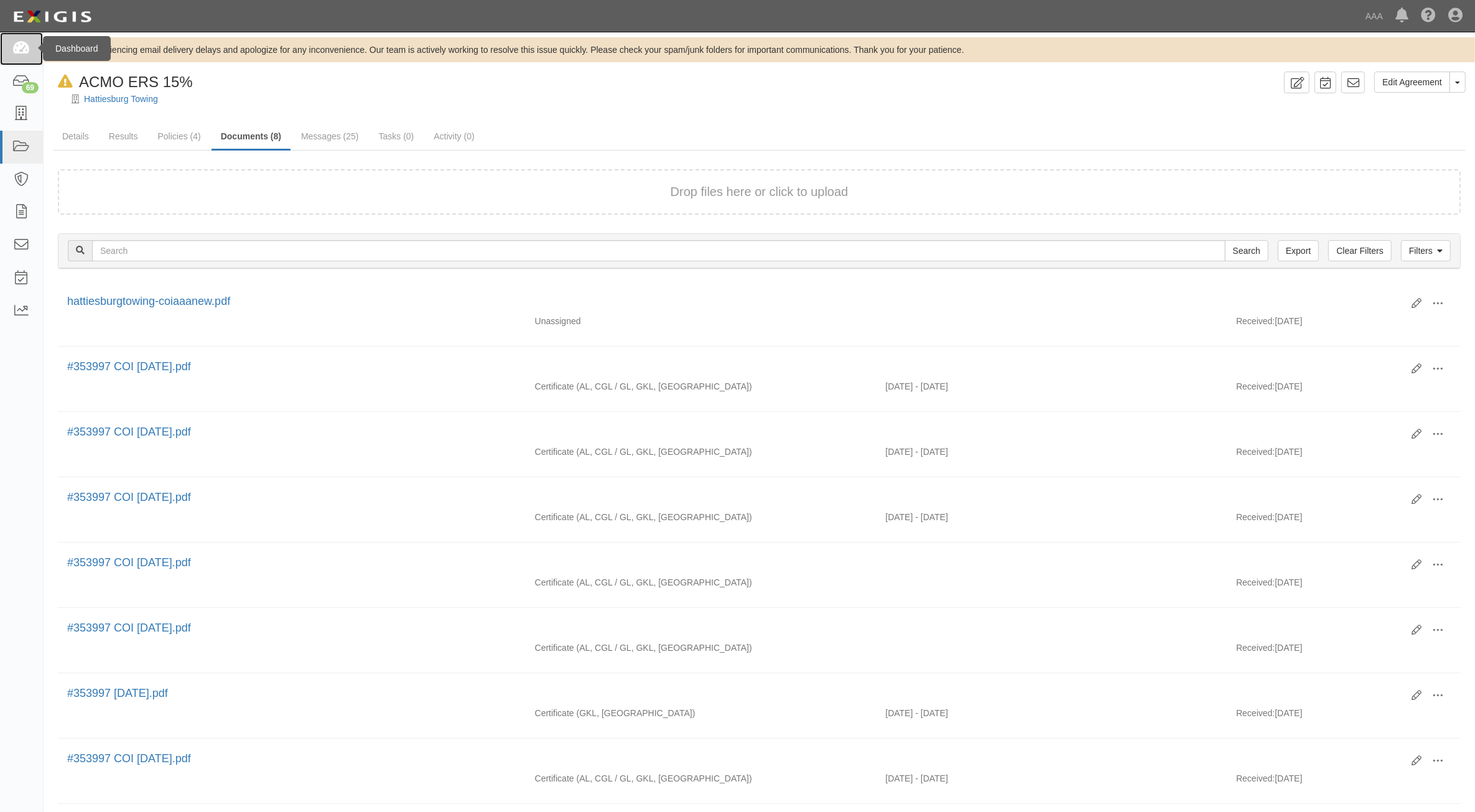
click at [16, 45] on icon at bounding box center [21, 49] width 17 height 15
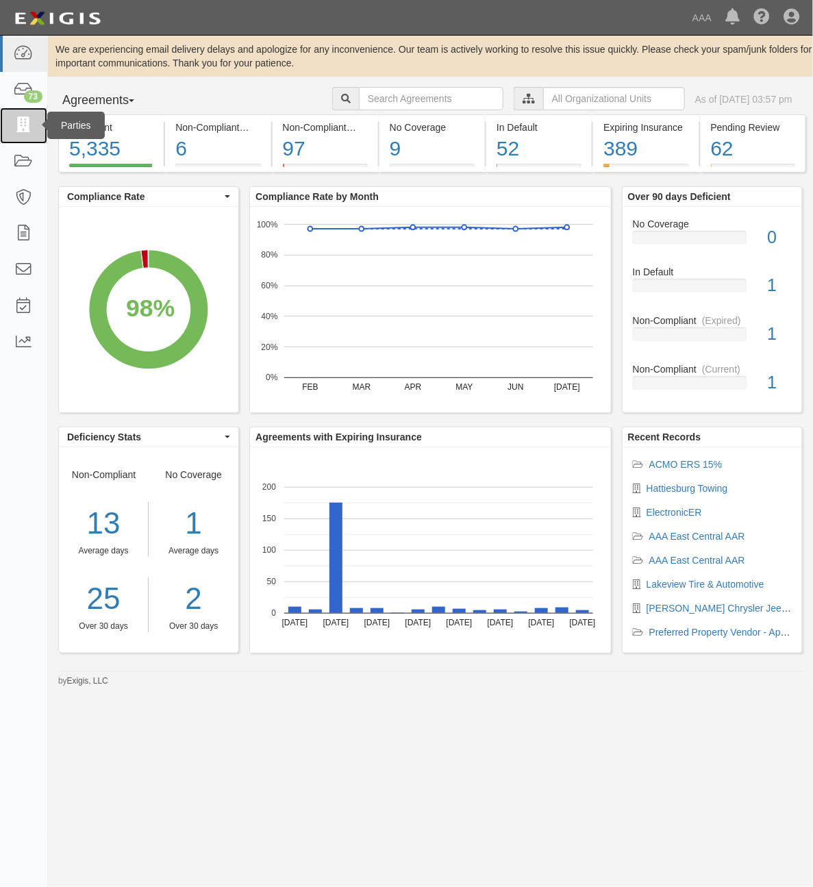
click at [23, 125] on icon at bounding box center [23, 126] width 19 height 16
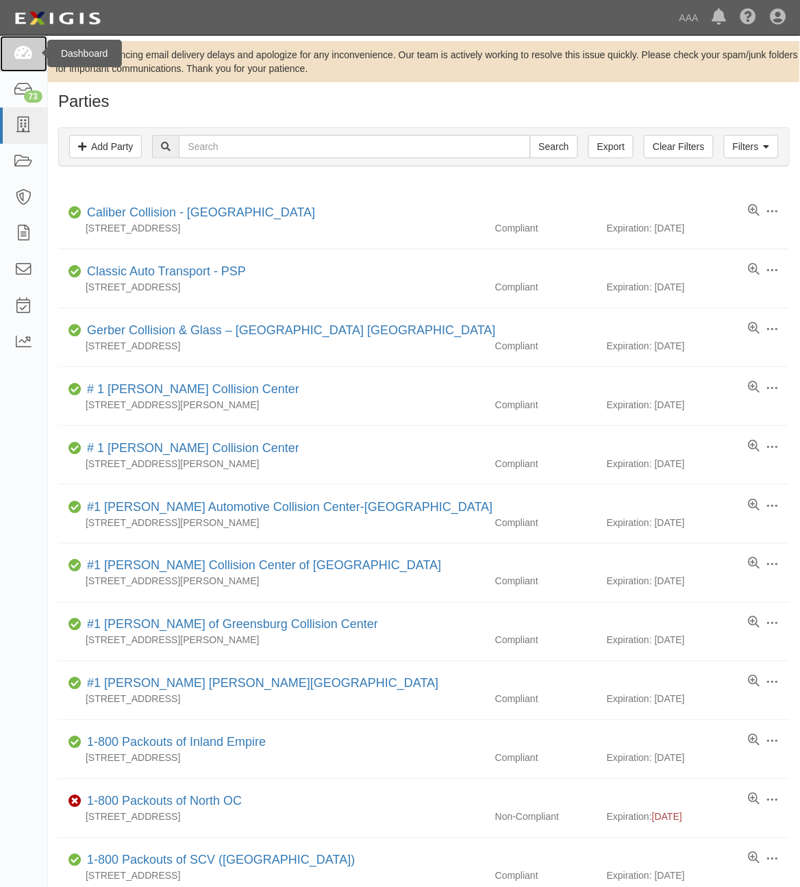
click at [19, 50] on icon at bounding box center [23, 54] width 19 height 16
